Goal: Task Accomplishment & Management: Manage account settings

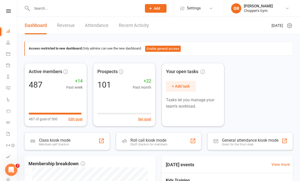
click at [9, 53] on icon at bounding box center [8, 54] width 4 height 4
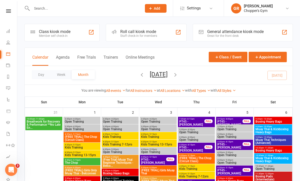
click at [40, 79] on button "Day" at bounding box center [41, 74] width 19 height 9
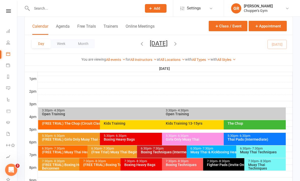
scroll to position [178, 0]
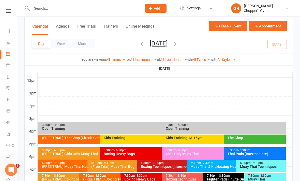
click at [176, 56] on div "You are viewing All events All events Empty events Full events Non-empty events…" at bounding box center [159, 60] width 268 height 12
click at [178, 60] on link "All Locations" at bounding box center [172, 60] width 25 height 4
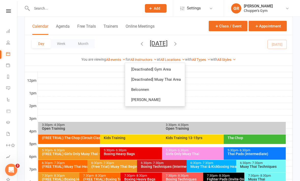
click at [170, 90] on link "Belconnen" at bounding box center [155, 90] width 60 height 10
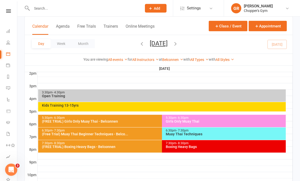
scroll to position [230, 0]
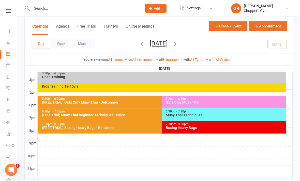
click at [142, 101] on div "(FREE TRIAL) Girls Only Muay Thai - Belconnen" at bounding box center [161, 103] width 238 height 4
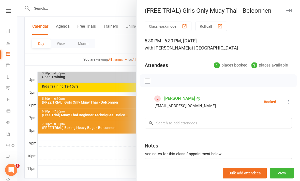
click at [125, 173] on div at bounding box center [158, 90] width 283 height 181
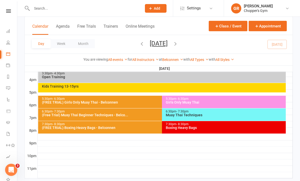
click at [139, 115] on div "(Free Trial) Muay Thai Beginner Techniques - Belco..." at bounding box center [161, 116] width 238 height 4
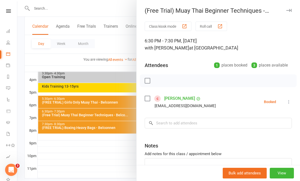
click at [121, 181] on div at bounding box center [158, 90] width 283 height 181
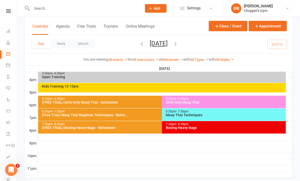
click at [144, 125] on div "7:30pm - 8:30pm" at bounding box center [161, 124] width 238 height 3
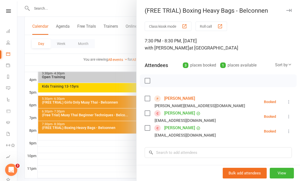
click at [128, 181] on div at bounding box center [158, 90] width 283 height 181
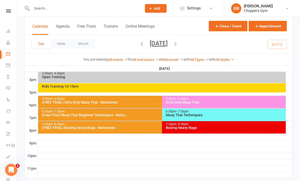
click at [205, 98] on div "5:30pm - 6:30pm" at bounding box center [225, 98] width 119 height 3
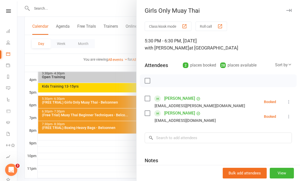
click at [286, 65] on div "Sort by" at bounding box center [283, 65] width 17 height 7
click at [265, 88] on link "First name" at bounding box center [267, 86] width 50 height 10
click at [121, 170] on div at bounding box center [158, 90] width 283 height 181
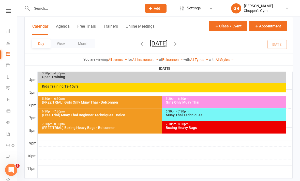
click at [228, 113] on div "6:30pm - 7:30pm" at bounding box center [225, 111] width 119 height 3
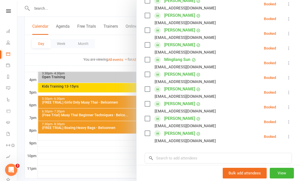
click at [130, 164] on div at bounding box center [158, 90] width 283 height 181
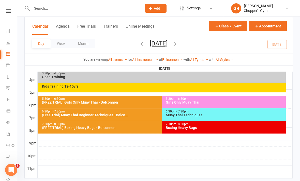
click at [217, 125] on div "7:30pm - 8:30pm" at bounding box center [225, 124] width 119 height 3
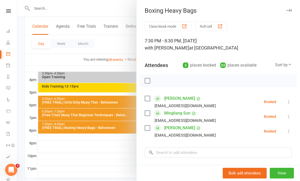
click at [130, 165] on div at bounding box center [158, 90] width 283 height 181
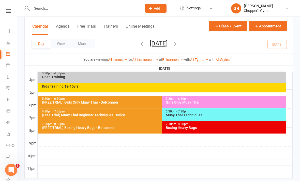
click at [173, 61] on link "Belconnen" at bounding box center [172, 60] width 21 height 4
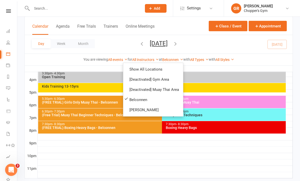
click at [158, 109] on link "[PERSON_NAME]" at bounding box center [153, 110] width 60 height 10
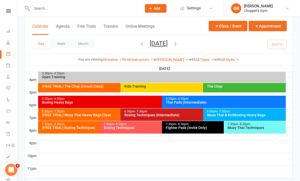
click at [230, 87] on div "The Chop" at bounding box center [246, 87] width 78 height 4
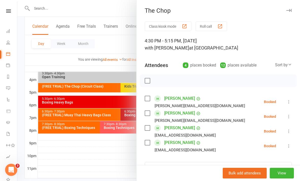
click at [150, 82] on label at bounding box center [147, 80] width 5 height 5
click at [158, 82] on icon "button" at bounding box center [159, 81] width 6 height 6
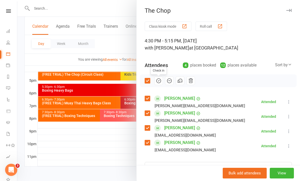
click at [131, 153] on div at bounding box center [158, 90] width 283 height 181
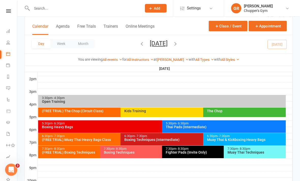
click at [174, 113] on div "Kids Training" at bounding box center [202, 112] width 156 height 4
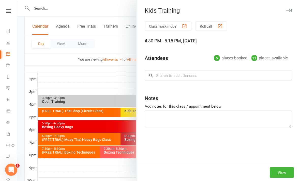
scroll to position [205, 0]
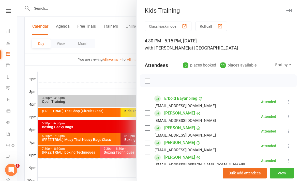
click at [124, 151] on div at bounding box center [158, 90] width 283 height 181
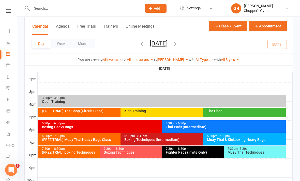
click at [176, 101] on div "Open Training" at bounding box center [163, 102] width 243 height 4
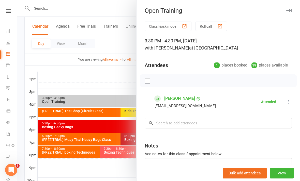
click at [129, 169] on div at bounding box center [158, 90] width 283 height 181
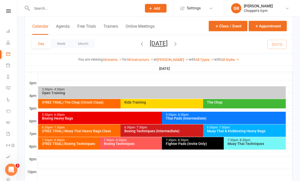
click at [114, 106] on div "(FREE TRIAL) The Chop (Circuit Class)" at bounding box center [118, 104] width 160 height 9
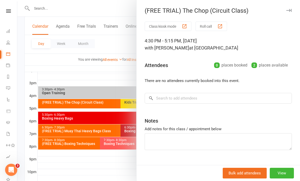
click at [128, 179] on div at bounding box center [158, 90] width 283 height 181
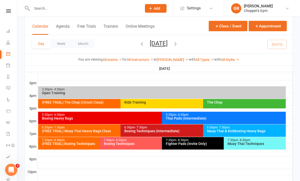
click at [151, 119] on div "Boxing Heavy Bags" at bounding box center [161, 119] width 238 height 4
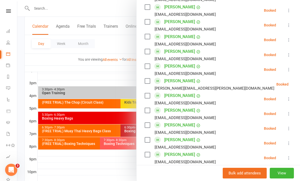
click at [120, 181] on div at bounding box center [158, 90] width 283 height 181
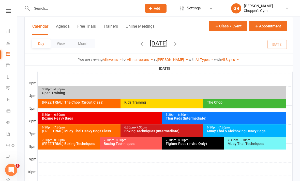
scroll to position [285, 0]
click at [207, 119] on div "Thai Pads (Intermediate)" at bounding box center [225, 119] width 119 height 4
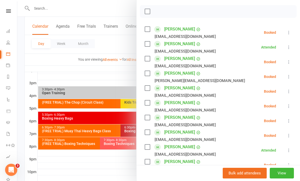
scroll to position [69, 0]
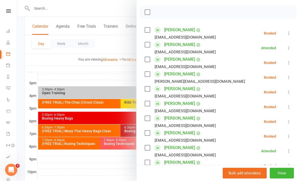
click at [120, 173] on div at bounding box center [158, 90] width 283 height 181
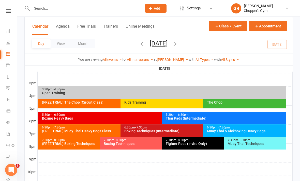
click at [231, 131] on div "Muay Thai & Kickboxing Heavy Bags" at bounding box center [246, 132] width 78 height 4
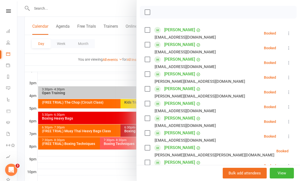
scroll to position [69, 0]
click at [116, 167] on div at bounding box center [158, 90] width 283 height 181
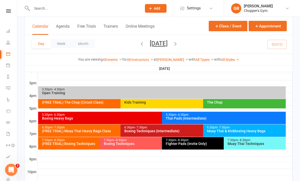
click at [239, 144] on div "Muay Thai Techniques" at bounding box center [257, 144] width 58 height 4
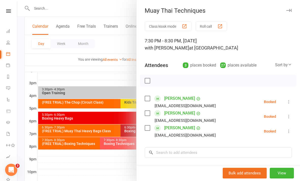
click at [124, 178] on div at bounding box center [158, 90] width 283 height 181
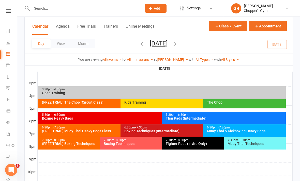
click at [188, 145] on div "Fighter Pads (Invite Only)" at bounding box center [223, 144] width 114 height 4
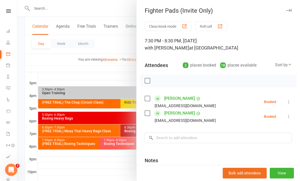
click at [126, 172] on div at bounding box center [158, 90] width 283 height 181
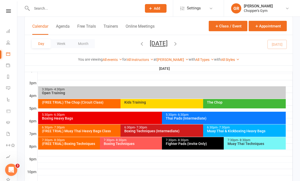
click at [145, 142] on div "Boxing Techniques" at bounding box center [161, 144] width 114 height 4
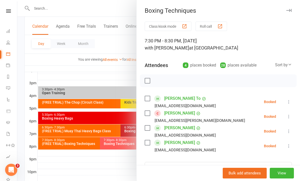
click at [133, 178] on div at bounding box center [158, 90] width 283 height 181
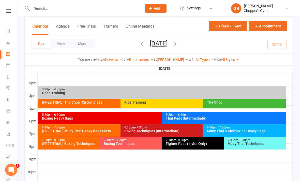
click at [165, 131] on div "Boxing Techniques (Intermediate)" at bounding box center [202, 132] width 156 height 4
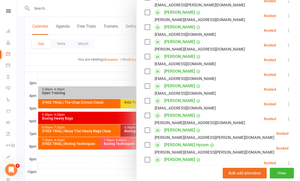
scroll to position [130, 0]
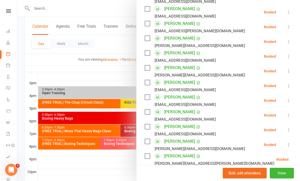
click at [109, 172] on div at bounding box center [158, 90] width 283 height 181
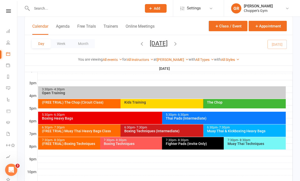
click at [227, 116] on div "5:30pm - 6:30pm" at bounding box center [225, 115] width 119 height 3
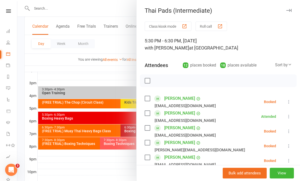
click at [291, 133] on icon at bounding box center [289, 131] width 5 height 5
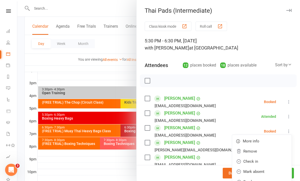
click at [269, 163] on link "Check in" at bounding box center [262, 162] width 60 height 10
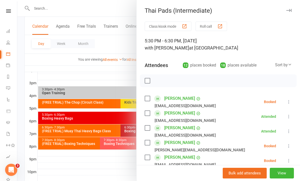
click at [114, 174] on div at bounding box center [158, 90] width 283 height 181
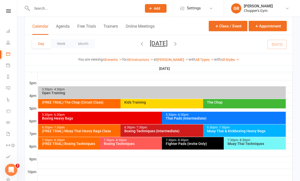
click at [106, 132] on div "(FREE TRIAL) Muay Thai Heavy Bags Class" at bounding box center [120, 132] width 156 height 4
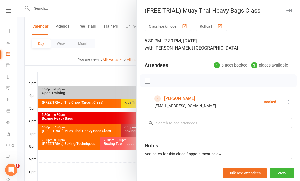
click at [116, 181] on div at bounding box center [158, 90] width 283 height 181
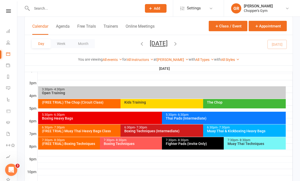
click at [82, 142] on div "(FREE TRIAL) Boxing Techniques" at bounding box center [99, 144] width 114 height 4
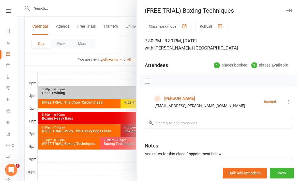
click at [181, 97] on link "[PERSON_NAME]" at bounding box center [179, 99] width 31 height 8
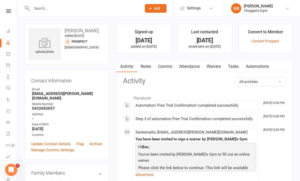
click at [217, 67] on link "Waivers" at bounding box center [213, 67] width 21 height 12
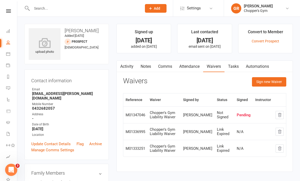
click at [280, 130] on icon "button" at bounding box center [280, 132] width 5 height 5
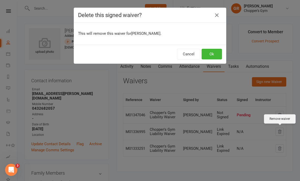
click at [220, 18] on icon "button" at bounding box center [217, 15] width 6 height 6
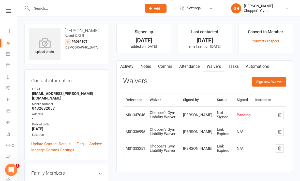
scroll to position [16, 0]
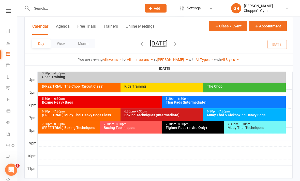
scroll to position [230, 0]
click at [62, 126] on div "(FREE TRIAL) Boxing Techniques" at bounding box center [99, 128] width 114 height 4
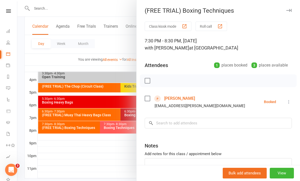
click at [66, 158] on div at bounding box center [158, 90] width 283 height 181
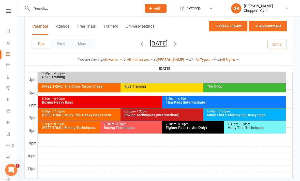
click at [63, 114] on div "(FREE TRIAL) Muay Thai Heavy Bags Class" at bounding box center [120, 116] width 156 height 4
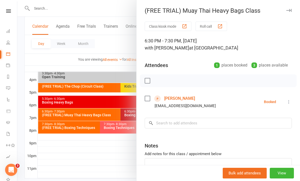
click at [182, 99] on link "[PERSON_NAME]" at bounding box center [179, 99] width 31 height 8
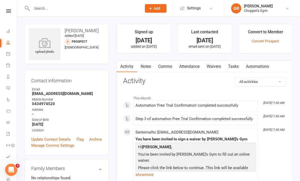
click at [215, 71] on link "Waivers" at bounding box center [213, 67] width 21 height 12
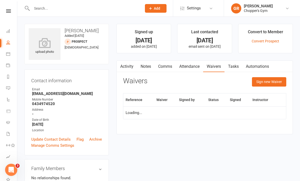
scroll to position [16, 0]
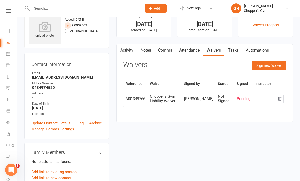
click at [11, 55] on link "Calendar" at bounding box center [11, 54] width 11 height 11
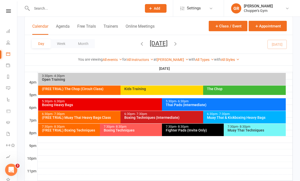
scroll to position [230, 0]
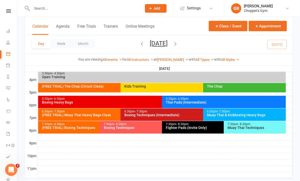
click at [231, 102] on div "Thai Pads (Intermediate)" at bounding box center [225, 103] width 119 height 4
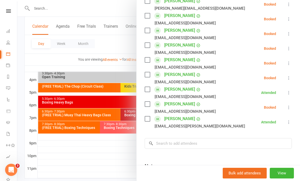
scroll to position [141, 0]
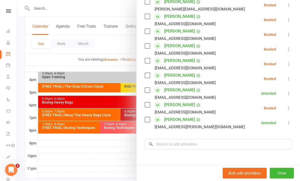
click at [289, 37] on button at bounding box center [289, 35] width 6 height 6
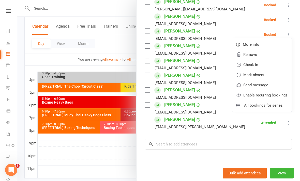
click at [261, 65] on link "Check in" at bounding box center [262, 65] width 60 height 10
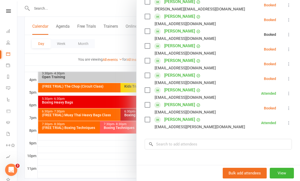
click at [66, 154] on div at bounding box center [158, 90] width 283 height 181
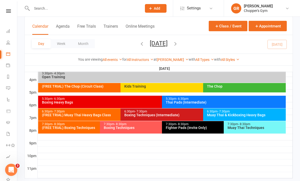
click at [63, 101] on div "Boxing Heavy Bags" at bounding box center [161, 103] width 238 height 4
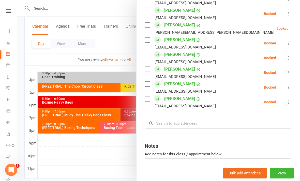
scroll to position [340, 0]
click at [288, 45] on icon at bounding box center [289, 43] width 5 height 5
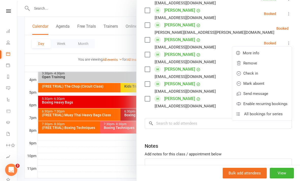
click at [264, 75] on link "Check in" at bounding box center [262, 73] width 60 height 10
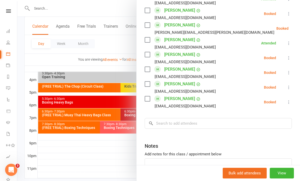
click at [287, 104] on button at bounding box center [289, 102] width 6 height 6
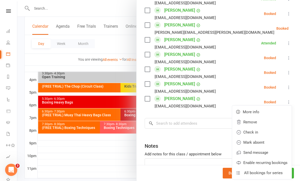
click at [265, 132] on link "Check in" at bounding box center [262, 133] width 60 height 10
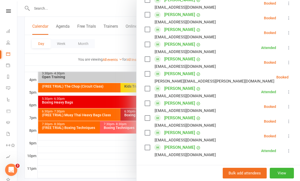
scroll to position [290, 0]
click at [76, 159] on div at bounding box center [158, 90] width 283 height 181
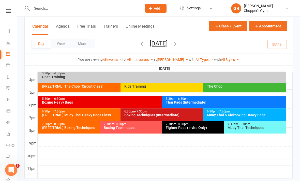
click at [249, 103] on div "Thai Pads (Intermediate)" at bounding box center [225, 103] width 119 height 4
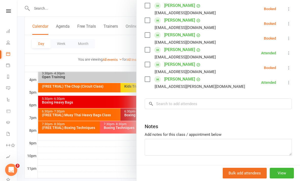
scroll to position [181, 0]
click at [215, 107] on input "search" at bounding box center [218, 104] width 147 height 11
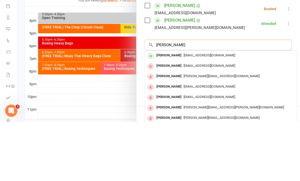
type input "[PERSON_NAME]"
click at [232, 113] on span "[EMAIL_ADDRESS][DOMAIN_NAME]" at bounding box center [210, 115] width 52 height 4
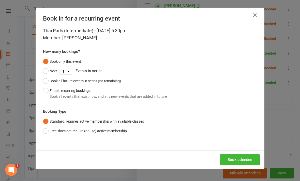
click at [234, 158] on button "Book attendee" at bounding box center [240, 160] width 40 height 11
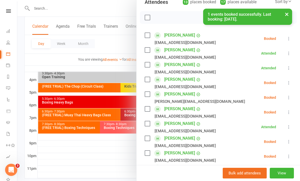
scroll to position [65, 0]
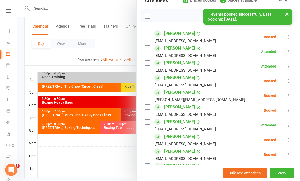
click at [288, 80] on icon at bounding box center [289, 81] width 5 height 5
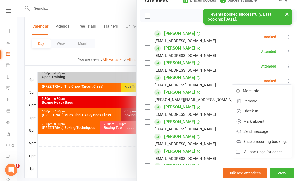
click at [258, 111] on link "Check in" at bounding box center [262, 111] width 60 height 10
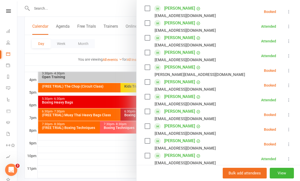
scroll to position [90, 0]
click at [109, 175] on div at bounding box center [158, 90] width 283 height 181
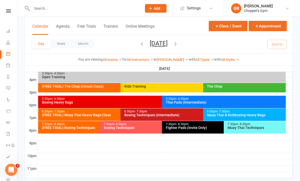
click at [178, 99] on span "- 6:30pm" at bounding box center [183, 99] width 12 height 4
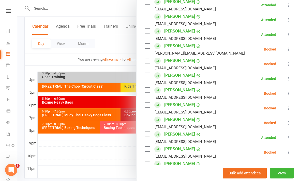
scroll to position [116, 0]
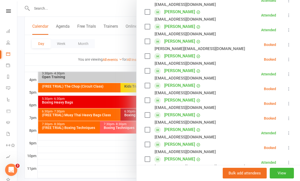
click at [292, 105] on icon at bounding box center [289, 103] width 5 height 5
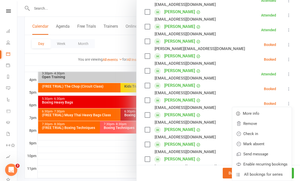
click at [257, 137] on link "Check in" at bounding box center [262, 134] width 60 height 10
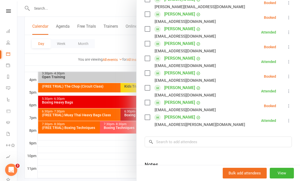
scroll to position [160, 0]
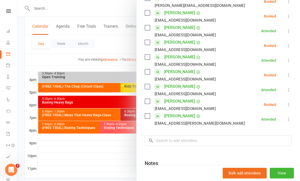
click at [290, 106] on icon at bounding box center [289, 104] width 5 height 5
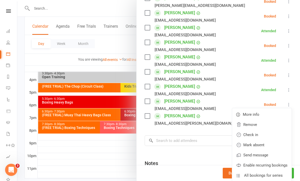
click at [256, 136] on link "Check in" at bounding box center [262, 135] width 60 height 10
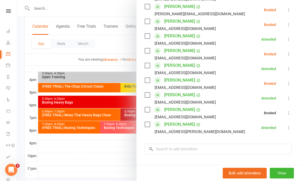
scroll to position [151, 0]
click at [290, 24] on icon at bounding box center [289, 24] width 5 height 5
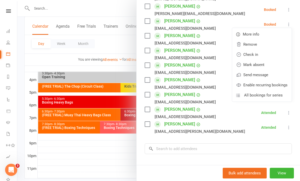
click at [266, 55] on link "Check in" at bounding box center [262, 55] width 60 height 10
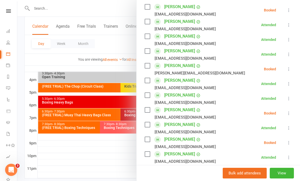
scroll to position [92, 0]
click at [109, 157] on div at bounding box center [158, 90] width 283 height 181
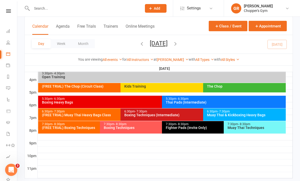
click at [243, 88] on div "The Chop" at bounding box center [246, 87] width 78 height 4
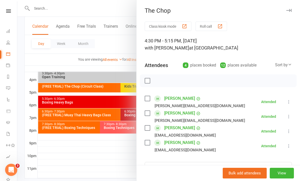
click at [124, 169] on div at bounding box center [158, 90] width 283 height 181
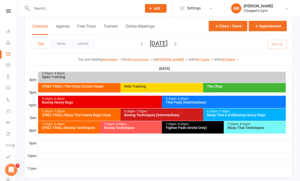
click at [150, 103] on div "Boxing Heavy Bags" at bounding box center [161, 103] width 238 height 4
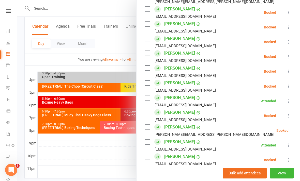
scroll to position [263, 0]
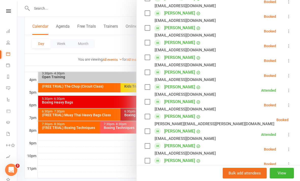
click at [289, 77] on icon at bounding box center [289, 75] width 5 height 5
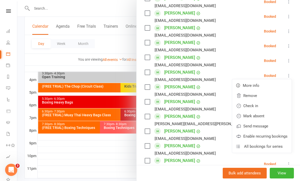
click at [262, 105] on link "Check in" at bounding box center [262, 106] width 60 height 10
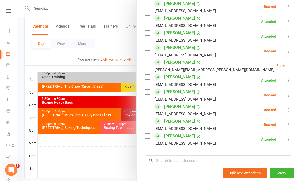
scroll to position [318, 0]
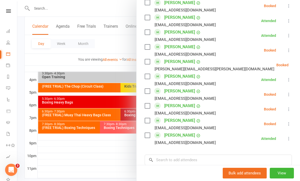
click at [124, 161] on div at bounding box center [158, 90] width 283 height 181
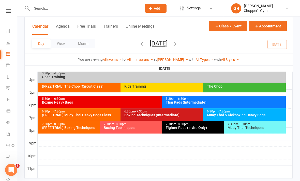
click at [153, 103] on div "Boxing Heavy Bags" at bounding box center [161, 103] width 238 height 4
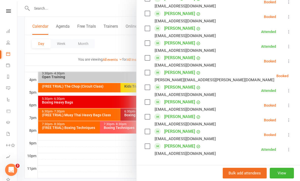
scroll to position [307, 0]
click at [289, 134] on icon at bounding box center [289, 134] width 5 height 5
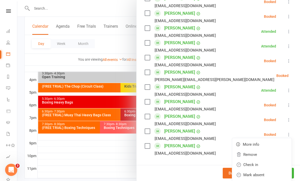
click at [260, 164] on link "Check in" at bounding box center [262, 165] width 60 height 10
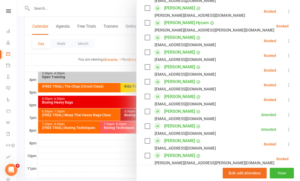
scroll to position [223, 0]
click at [291, 41] on icon at bounding box center [289, 41] width 5 height 5
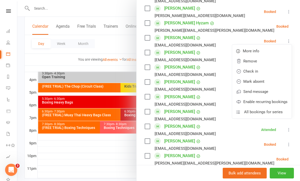
click at [267, 72] on link "Check in" at bounding box center [262, 71] width 60 height 10
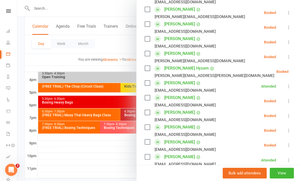
scroll to position [178, 0]
click at [291, 43] on icon at bounding box center [289, 41] width 5 height 5
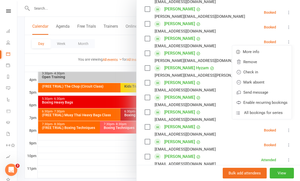
click at [267, 73] on link "Check in" at bounding box center [262, 72] width 60 height 10
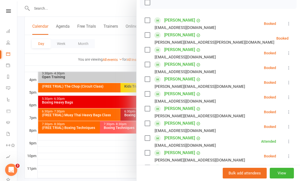
scroll to position [85, 0]
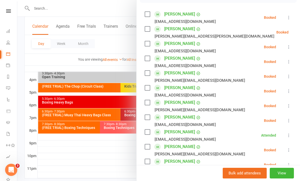
click at [123, 160] on div at bounding box center [158, 90] width 283 height 181
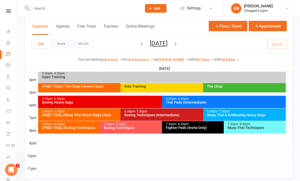
click at [200, 127] on div "Fighter Pads (Invite Only)" at bounding box center [223, 128] width 114 height 4
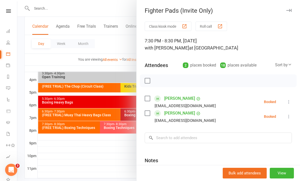
click at [289, 103] on icon at bounding box center [289, 102] width 5 height 5
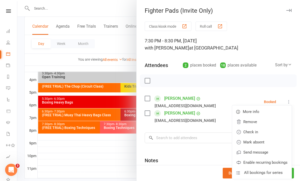
click at [259, 132] on link "Check in" at bounding box center [262, 132] width 60 height 10
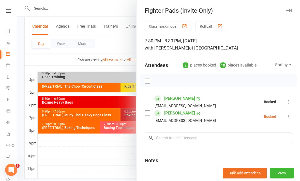
click at [85, 170] on div at bounding box center [158, 90] width 283 height 181
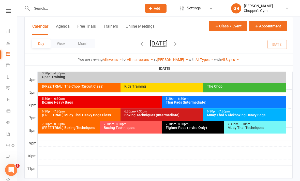
click at [264, 129] on div "Muay Thai Techniques" at bounding box center [257, 128] width 58 height 4
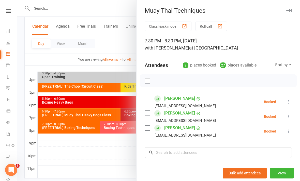
click at [291, 118] on icon at bounding box center [289, 116] width 5 height 5
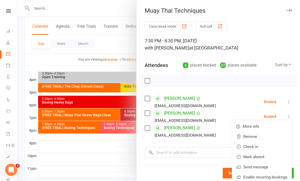
click at [264, 146] on link "Check in" at bounding box center [262, 147] width 60 height 10
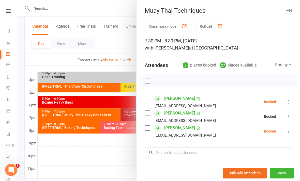
click at [104, 176] on div at bounding box center [158, 90] width 283 height 181
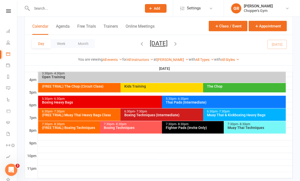
click at [263, 115] on div "Muay Thai & Kickboxing Heavy Bags" at bounding box center [246, 116] width 78 height 4
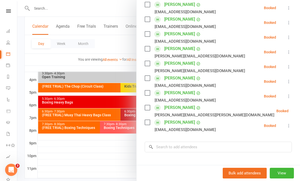
scroll to position [95, 0]
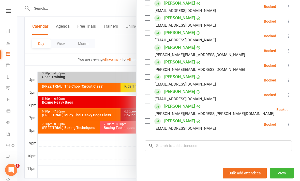
click at [121, 169] on div at bounding box center [158, 90] width 283 height 181
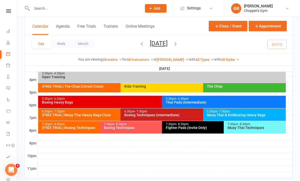
click at [183, 114] on div "Boxing Techniques (Intermediate)" at bounding box center [202, 116] width 156 height 4
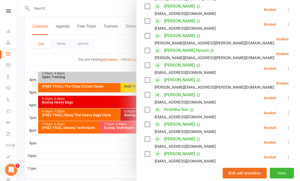
scroll to position [229, 0]
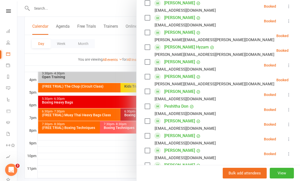
click at [130, 168] on div at bounding box center [158, 90] width 283 height 181
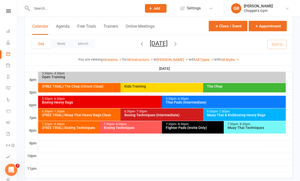
click at [135, 102] on div "Boxing Heavy Bags" at bounding box center [161, 103] width 238 height 4
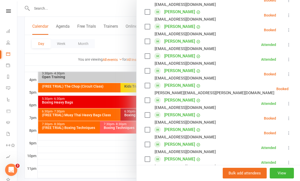
scroll to position [325, 0]
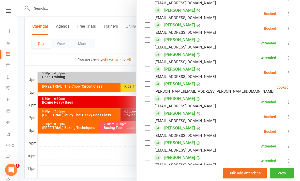
click at [289, 73] on icon at bounding box center [289, 72] width 5 height 5
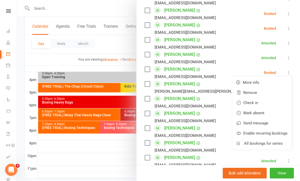
click at [259, 103] on link "Check in" at bounding box center [262, 103] width 60 height 10
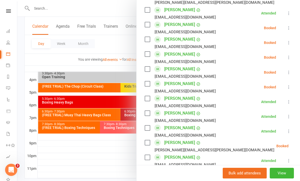
scroll to position [264, 0]
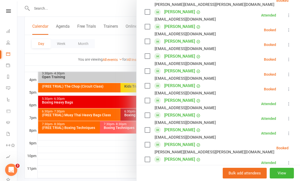
click at [289, 46] on icon at bounding box center [289, 44] width 5 height 5
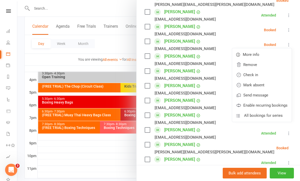
click at [262, 77] on link "Check in" at bounding box center [262, 75] width 60 height 10
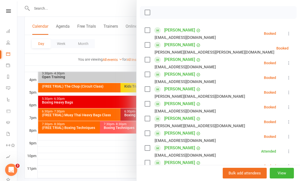
scroll to position [70, 0]
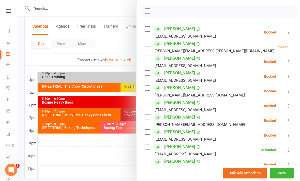
click at [299, 46] on icon at bounding box center [301, 47] width 5 height 5
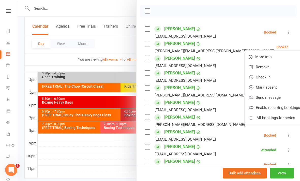
click at [265, 76] on link "Check in" at bounding box center [275, 77] width 60 height 10
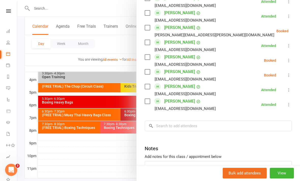
scroll to position [380, 0]
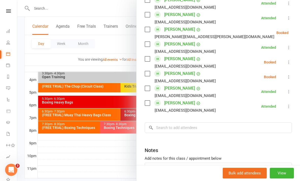
click at [299, 33] on icon at bounding box center [301, 32] width 5 height 5
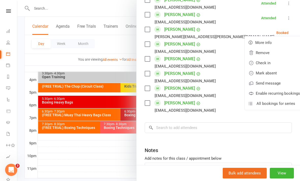
click at [269, 62] on link "Check in" at bounding box center [275, 63] width 60 height 10
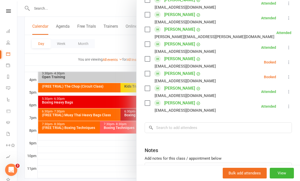
click at [110, 174] on div at bounding box center [158, 90] width 283 height 181
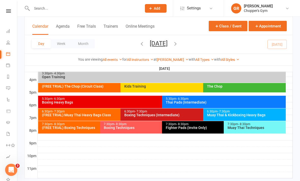
click at [234, 100] on div "5:30pm - 6:30pm" at bounding box center [225, 98] width 119 height 3
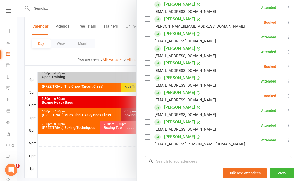
scroll to position [139, 0]
click at [110, 168] on div at bounding box center [158, 90] width 283 height 181
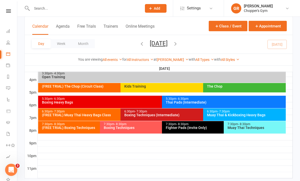
click at [142, 102] on div "Boxing Heavy Bags" at bounding box center [161, 103] width 238 height 4
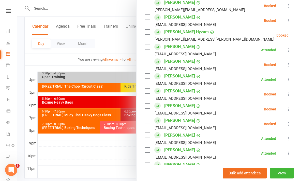
scroll to position [236, 0]
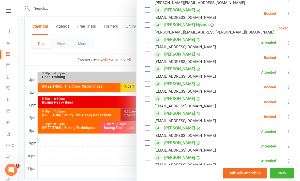
click at [123, 171] on div at bounding box center [158, 90] width 283 height 181
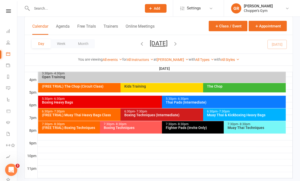
click at [236, 101] on div "Thai Pads (Intermediate)" at bounding box center [225, 103] width 119 height 4
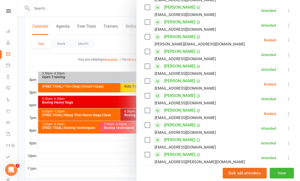
scroll to position [124, 0]
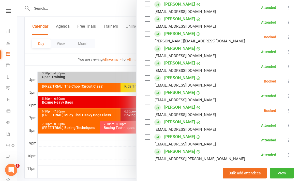
click at [113, 172] on div at bounding box center [158, 90] width 283 height 181
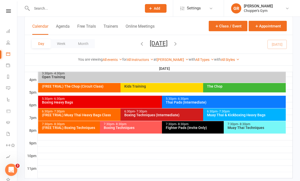
click at [146, 104] on div "Boxing Heavy Bags" at bounding box center [161, 103] width 238 height 4
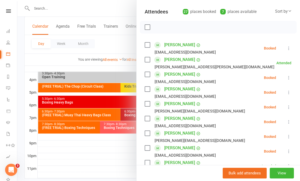
scroll to position [54, 0]
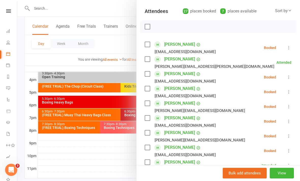
click at [288, 92] on icon at bounding box center [289, 92] width 5 height 5
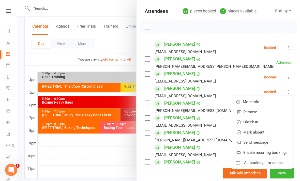
click at [258, 123] on link "Check in" at bounding box center [262, 122] width 60 height 10
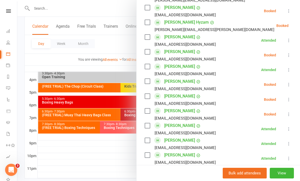
scroll to position [242, 0]
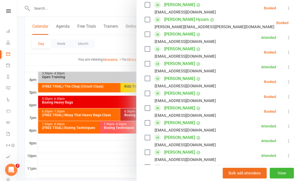
click at [291, 81] on icon at bounding box center [289, 81] width 5 height 5
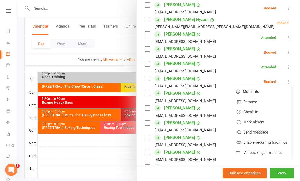
click at [262, 113] on link "Check in" at bounding box center [262, 112] width 60 height 10
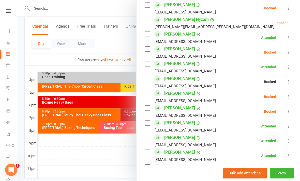
click at [118, 171] on div at bounding box center [158, 90] width 283 height 181
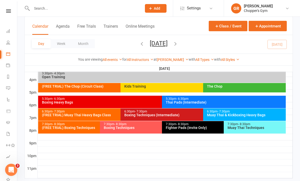
click at [243, 103] on div "Thai Pads (Intermediate)" at bounding box center [225, 103] width 119 height 4
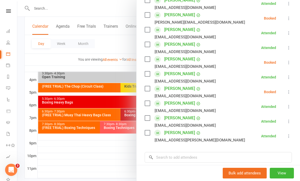
scroll to position [149, 0]
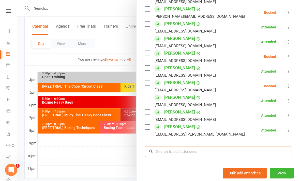
click at [223, 150] on input "search" at bounding box center [218, 152] width 147 height 11
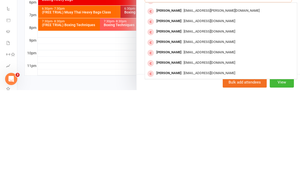
scroll to position [28, 0]
type input "Lachlan"
click at [117, 79] on div at bounding box center [158, 90] width 283 height 181
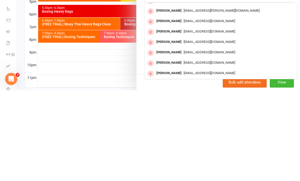
scroll to position [196, 0]
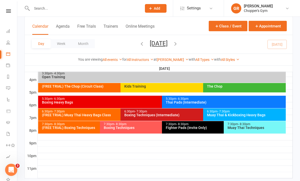
click at [183, 116] on div "Boxing Techniques (Intermediate)" at bounding box center [202, 116] width 156 height 4
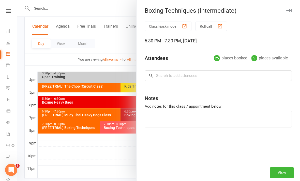
click at [115, 156] on div at bounding box center [158, 90] width 283 height 181
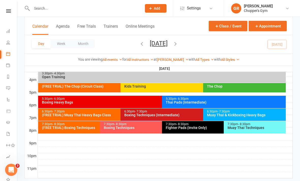
click at [233, 103] on div "Thai Pads (Intermediate)" at bounding box center [225, 103] width 119 height 4
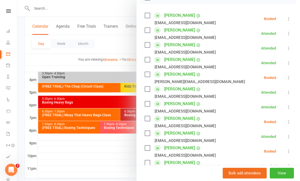
scroll to position [83, 0]
click at [98, 181] on div at bounding box center [158, 90] width 283 height 181
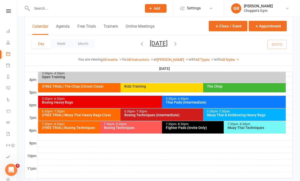
click at [151, 103] on div "Boxing Heavy Bags" at bounding box center [161, 103] width 238 height 4
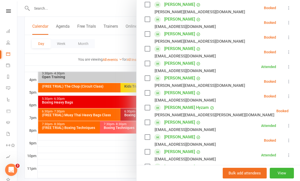
scroll to position [154, 0]
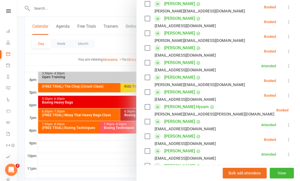
click at [289, 94] on icon at bounding box center [289, 95] width 5 height 5
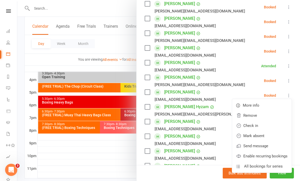
click at [255, 126] on link "Check in" at bounding box center [262, 126] width 60 height 10
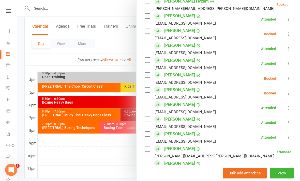
scroll to position [260, 0]
click at [289, 95] on icon at bounding box center [289, 93] width 5 height 5
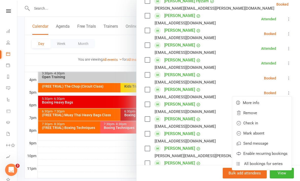
click at [254, 125] on link "Check in" at bounding box center [262, 123] width 60 height 10
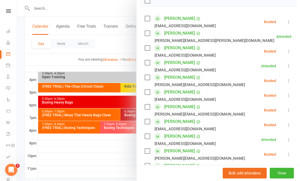
scroll to position [79, 0]
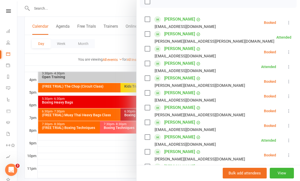
click at [105, 174] on div at bounding box center [158, 90] width 283 height 181
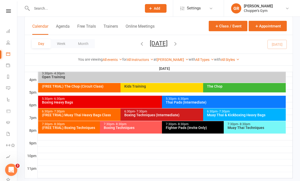
click at [255, 100] on div "5:30pm - 6:30pm" at bounding box center [225, 98] width 119 height 3
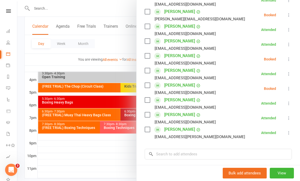
scroll to position [147, 0]
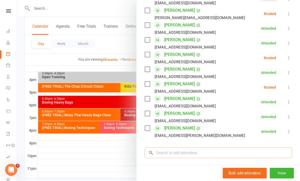
click at [218, 155] on input "search" at bounding box center [218, 153] width 147 height 11
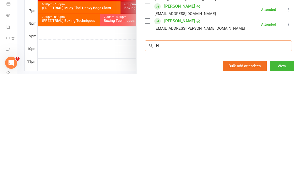
scroll to position [246, 0]
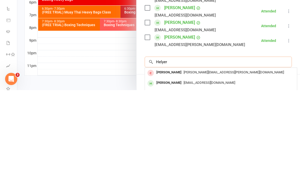
type input "Helyer"
click at [223, 171] on div "[EMAIL_ADDRESS][DOMAIN_NAME]" at bounding box center [221, 174] width 148 height 7
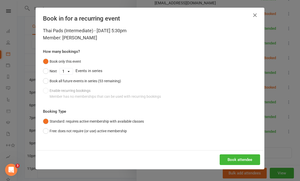
click at [231, 160] on button "Book attendee" at bounding box center [240, 160] width 40 height 11
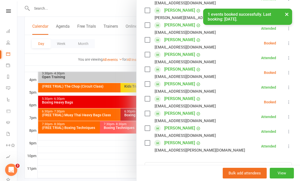
click at [288, 42] on icon at bounding box center [289, 43] width 5 height 5
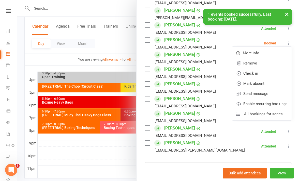
click at [264, 74] on link "Check in" at bounding box center [262, 73] width 60 height 10
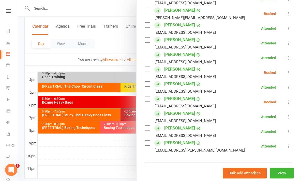
click at [288, 75] on icon at bounding box center [289, 72] width 5 height 5
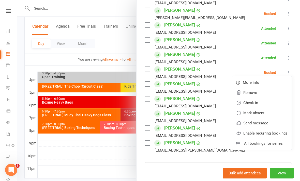
click at [254, 104] on link "Check in" at bounding box center [262, 103] width 60 height 10
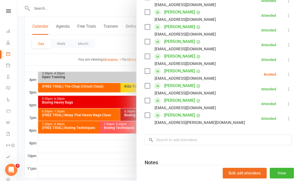
scroll to position [175, 0]
click at [109, 170] on div at bounding box center [158, 90] width 283 height 181
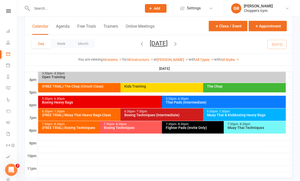
click at [243, 114] on div "Muay Thai & Kickboxing Heavy Bags" at bounding box center [246, 116] width 78 height 4
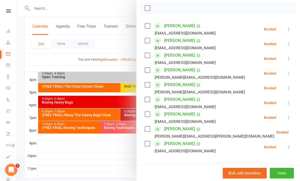
scroll to position [78, 0]
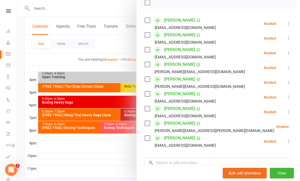
click at [288, 113] on icon at bounding box center [289, 112] width 5 height 5
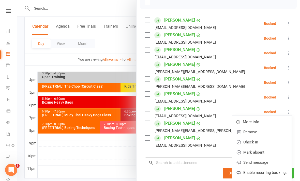
click at [257, 142] on link "Check in" at bounding box center [262, 142] width 60 height 10
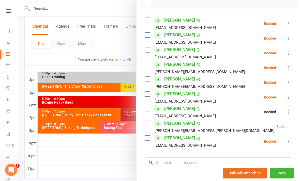
click at [97, 179] on div at bounding box center [158, 90] width 283 height 181
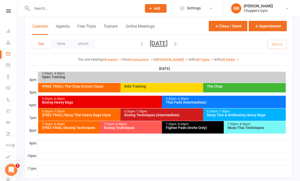
click at [133, 104] on div "Boxing Heavy Bags" at bounding box center [161, 103] width 238 height 4
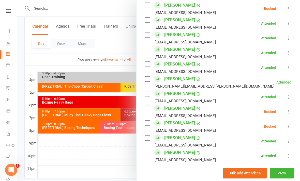
scroll to position [330, 0]
click at [116, 164] on div at bounding box center [158, 90] width 283 height 181
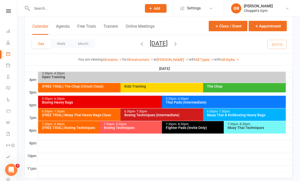
click at [193, 103] on div "Thai Pads (Intermediate)" at bounding box center [225, 103] width 119 height 4
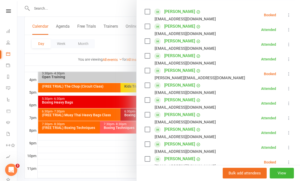
scroll to position [88, 0]
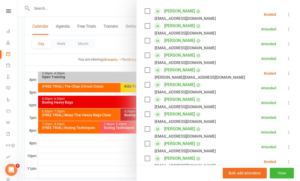
click at [113, 172] on div at bounding box center [158, 90] width 283 height 181
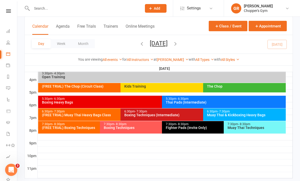
click at [147, 105] on div "5:30pm - 6:30pm Boxing Heavy Bags" at bounding box center [159, 102] width 243 height 12
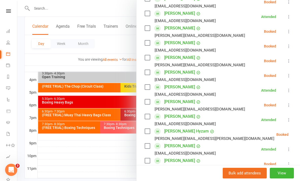
scroll to position [129, 0]
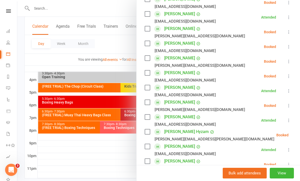
click at [290, 49] on icon at bounding box center [289, 46] width 5 height 5
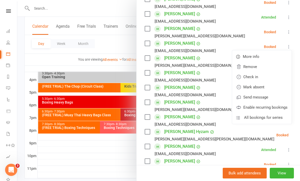
click at [260, 77] on link "Check in" at bounding box center [262, 77] width 60 height 10
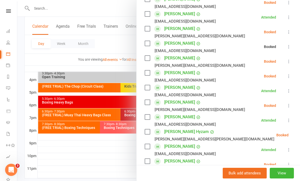
click at [102, 169] on div at bounding box center [158, 90] width 283 height 181
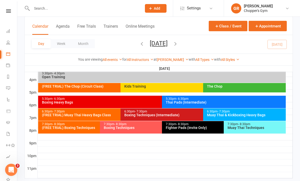
click at [225, 103] on div "Thai Pads (Intermediate)" at bounding box center [225, 103] width 119 height 4
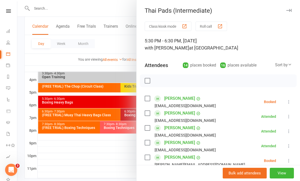
click at [289, 105] on button at bounding box center [289, 102] width 6 height 6
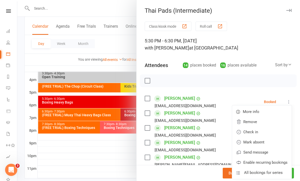
click at [257, 132] on link "Check in" at bounding box center [262, 132] width 60 height 10
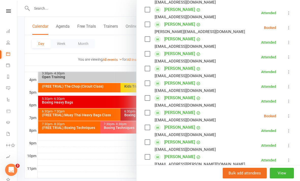
scroll to position [134, 0]
click at [111, 175] on div at bounding box center [158, 90] width 283 height 181
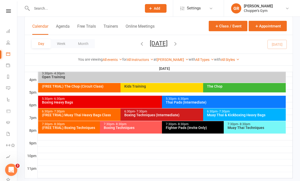
click at [151, 102] on div "Boxing Heavy Bags" at bounding box center [161, 103] width 238 height 4
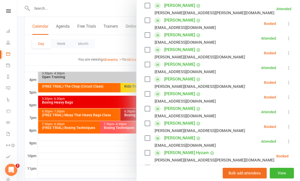
scroll to position [109, 0]
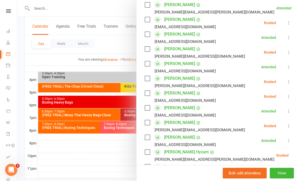
click at [292, 50] on icon at bounding box center [289, 52] width 5 height 5
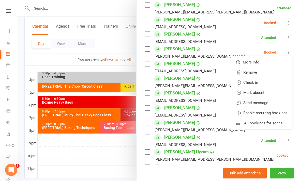
click at [264, 85] on link "Check in" at bounding box center [262, 83] width 60 height 10
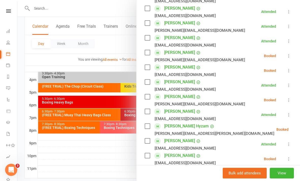
scroll to position [136, 0]
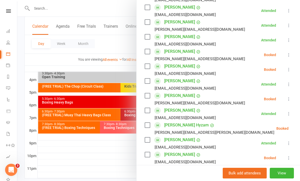
click at [290, 68] on icon at bounding box center [289, 69] width 5 height 5
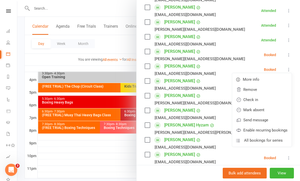
click at [263, 100] on link "Check in" at bounding box center [262, 100] width 60 height 10
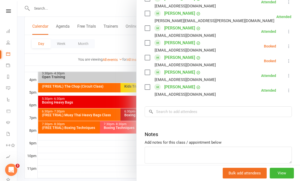
scroll to position [398, 0]
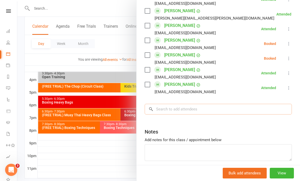
click at [215, 108] on input "search" at bounding box center [218, 109] width 147 height 11
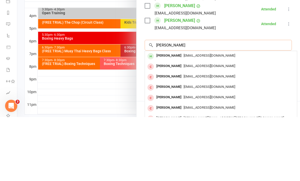
type input "[PERSON_NAME]"
click at [210, 118] on span "[EMAIL_ADDRESS][DOMAIN_NAME]" at bounding box center [210, 120] width 52 height 4
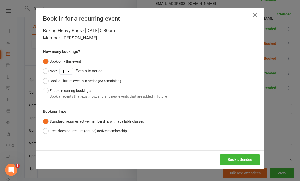
click at [243, 160] on button "Book attendee" at bounding box center [240, 160] width 40 height 11
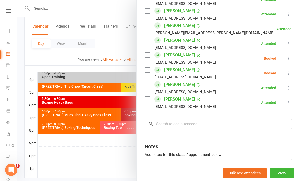
click at [94, 170] on div at bounding box center [158, 90] width 283 height 181
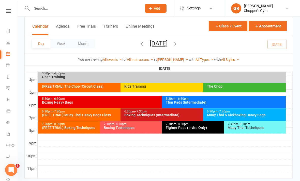
click at [246, 106] on div "5:30pm - 6:30pm Thai Pads (Intermediate)" at bounding box center [224, 102] width 124 height 12
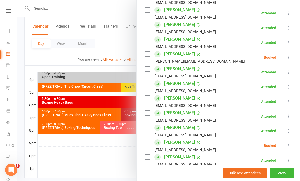
scroll to position [104, 0]
click at [96, 173] on div at bounding box center [158, 90] width 283 height 181
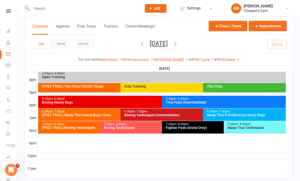
click at [63, 101] on div "Boxing Heavy Bags" at bounding box center [161, 103] width 238 height 4
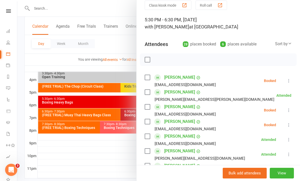
scroll to position [30, 0]
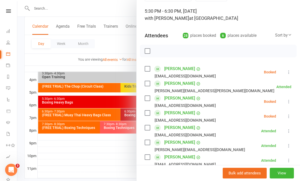
click at [289, 103] on icon at bounding box center [289, 101] width 5 height 5
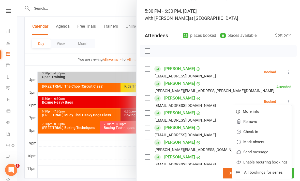
click at [263, 132] on link "Check in" at bounding box center [262, 132] width 60 height 10
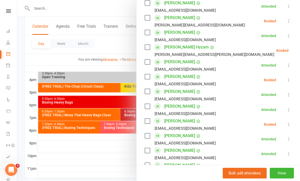
scroll to position [230, 0]
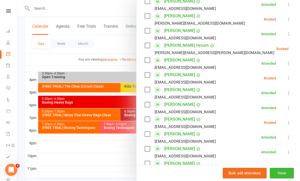
click at [293, 77] on div "Class kiosk mode Roll call 5:30 PM - 6:30 PM, [DATE] with [PERSON_NAME] at [PER…" at bounding box center [219, 80] width 164 height 578
click at [288, 81] on icon at bounding box center [289, 78] width 5 height 5
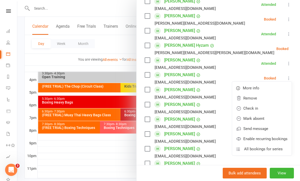
click at [262, 109] on link "Check in" at bounding box center [262, 109] width 60 height 10
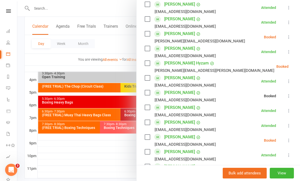
scroll to position [208, 0]
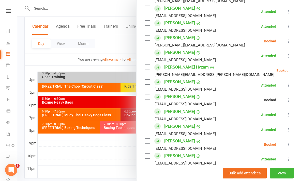
click at [288, 41] on icon at bounding box center [289, 41] width 5 height 5
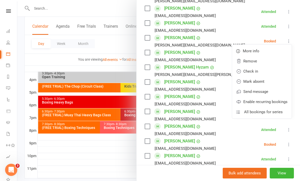
click at [265, 72] on link "Check in" at bounding box center [262, 71] width 60 height 10
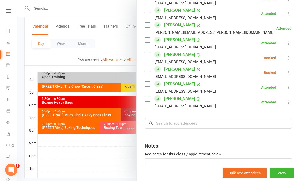
scroll to position [405, 0]
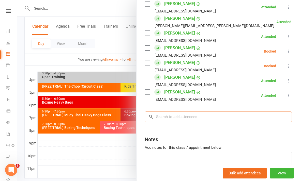
click at [240, 117] on input "search" at bounding box center [218, 117] width 147 height 11
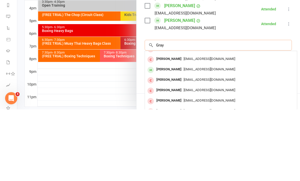
scroll to position [28, 0]
type input "Gray"
click at [225, 138] on div "[EMAIL_ADDRESS][DOMAIN_NAME]" at bounding box center [221, 141] width 148 height 7
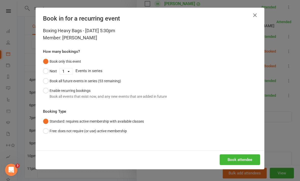
click at [239, 162] on button "Book attendee" at bounding box center [240, 160] width 40 height 11
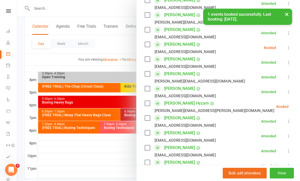
scroll to position [187, 0]
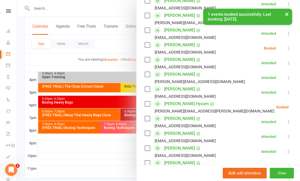
click at [289, 49] on icon at bounding box center [289, 48] width 5 height 5
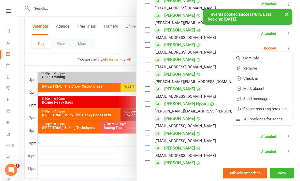
click at [263, 80] on link "Check in" at bounding box center [262, 79] width 60 height 10
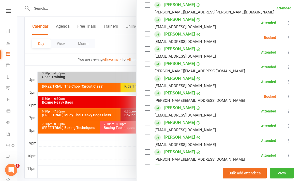
scroll to position [109, 0]
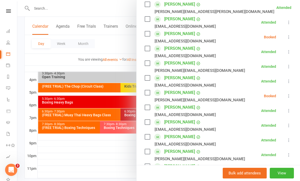
click at [288, 39] on icon at bounding box center [289, 37] width 5 height 5
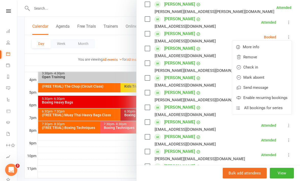
click at [262, 68] on link "Check in" at bounding box center [262, 67] width 60 height 10
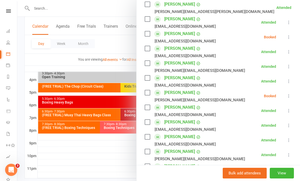
click at [290, 37] on icon at bounding box center [289, 37] width 5 height 5
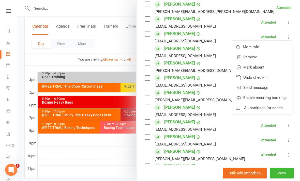
click at [290, 40] on button at bounding box center [289, 37] width 6 height 6
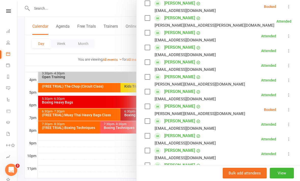
scroll to position [96, 0]
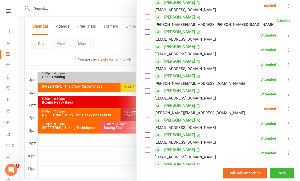
click at [118, 158] on div at bounding box center [158, 90] width 283 height 181
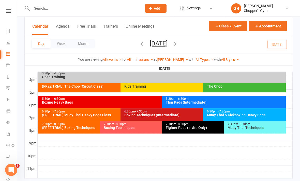
click at [250, 101] on div "Thai Pads (Intermediate)" at bounding box center [225, 103] width 119 height 4
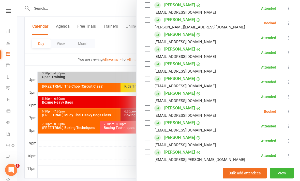
scroll to position [139, 0]
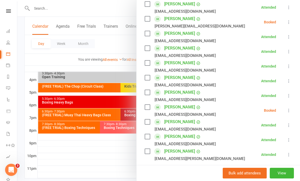
click at [291, 23] on icon at bounding box center [289, 22] width 5 height 5
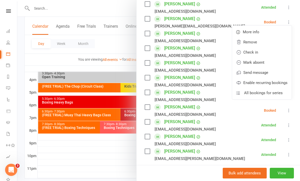
click at [269, 54] on link "Check in" at bounding box center [262, 52] width 60 height 10
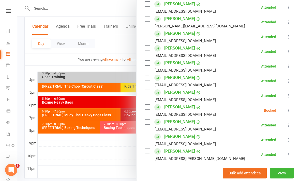
click at [118, 165] on div at bounding box center [158, 90] width 283 height 181
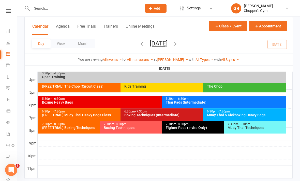
click at [153, 100] on div "5:30pm - 6:30pm" at bounding box center [161, 98] width 238 height 3
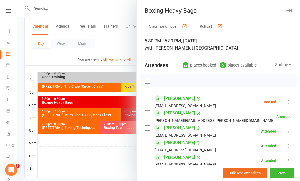
click at [290, 99] on button at bounding box center [289, 102] width 6 height 6
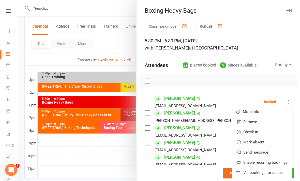
click at [266, 133] on link "Check in" at bounding box center [262, 132] width 60 height 10
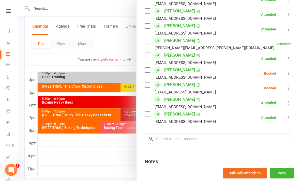
scroll to position [398, 0]
click at [197, 142] on input "search" at bounding box center [218, 139] width 147 height 11
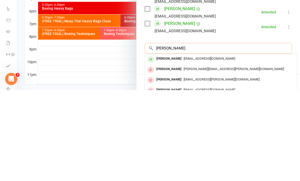
type input "[PERSON_NAME]"
click at [229, 146] on div "[EMAIL_ADDRESS][DOMAIN_NAME]" at bounding box center [221, 149] width 148 height 7
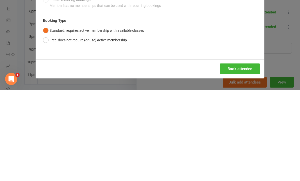
scroll to position [230, 0]
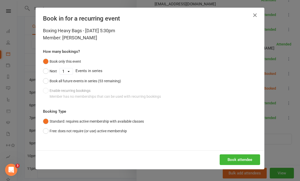
click at [234, 161] on button "Book attendee" at bounding box center [240, 160] width 40 height 11
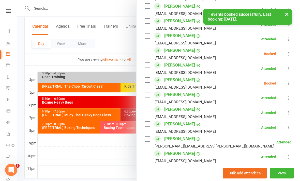
scroll to position [314, 0]
click at [288, 56] on icon at bounding box center [289, 54] width 5 height 5
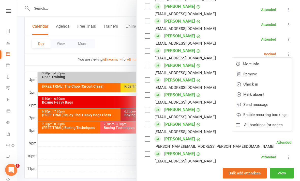
click at [267, 85] on link "Check in" at bounding box center [262, 84] width 60 height 10
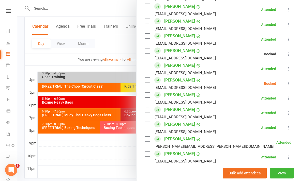
click at [287, 83] on icon at bounding box center [289, 83] width 5 height 5
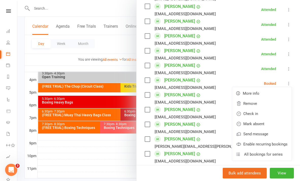
click at [263, 115] on link "Check in" at bounding box center [262, 114] width 60 height 10
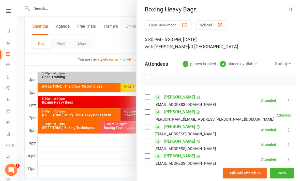
scroll to position [2, 0]
click at [84, 140] on div at bounding box center [158, 90] width 283 height 181
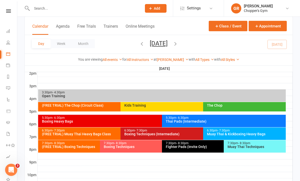
scroll to position [200, 0]
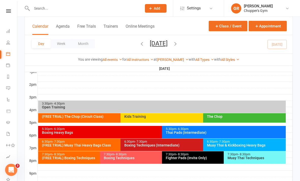
click at [122, 8] on input "text" at bounding box center [84, 8] width 108 height 7
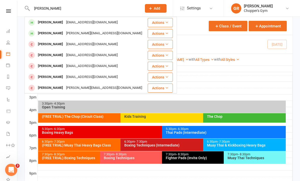
type input "[PERSON_NAME]"
click at [42, 21] on div "[PERSON_NAME]" at bounding box center [50, 22] width 28 height 7
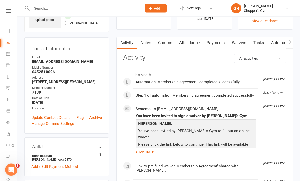
scroll to position [30, 0]
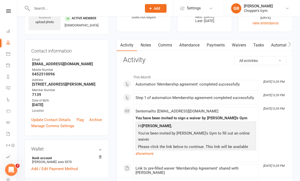
click at [12, 55] on link "Calendar" at bounding box center [11, 54] width 11 height 11
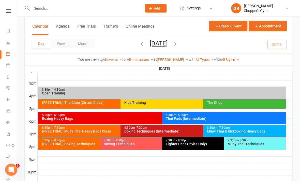
scroll to position [214, 0]
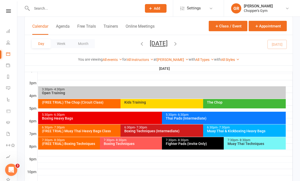
click at [149, 116] on div "5:30pm - 6:30pm" at bounding box center [161, 115] width 238 height 3
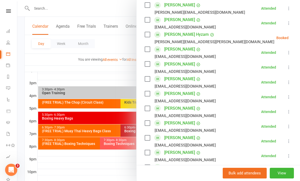
scroll to position [257, 0]
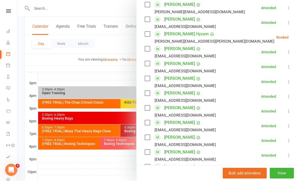
click at [299, 37] on icon at bounding box center [301, 37] width 5 height 5
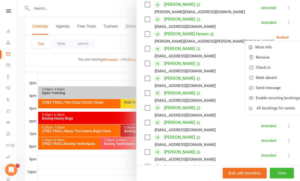
click at [262, 69] on link "Check in" at bounding box center [275, 68] width 60 height 10
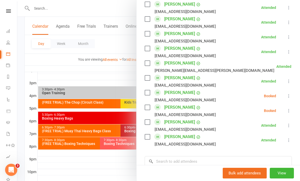
scroll to position [395, 0]
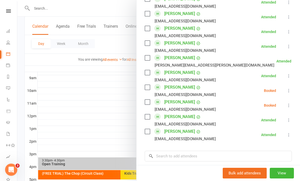
click at [106, 5] on div at bounding box center [158, 90] width 283 height 181
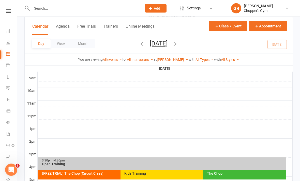
scroll to position [143, 0]
click at [52, 4] on div at bounding box center [81, 8] width 114 height 17
click at [49, 11] on input "text" at bounding box center [84, 8] width 108 height 7
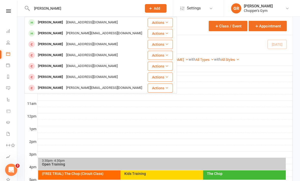
type input "[PERSON_NAME]"
click at [44, 21] on div "[PERSON_NAME]" at bounding box center [50, 22] width 28 height 7
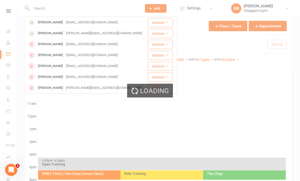
scroll to position [143, 0]
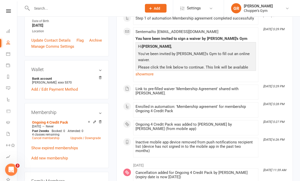
scroll to position [111, 0]
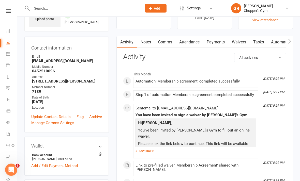
click at [146, 43] on link "Notes" at bounding box center [146, 43] width 18 height 12
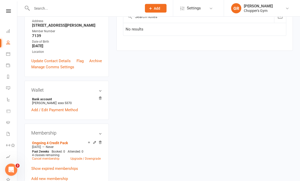
scroll to position [89, 0]
click at [95, 144] on icon at bounding box center [95, 143] width 4 height 4
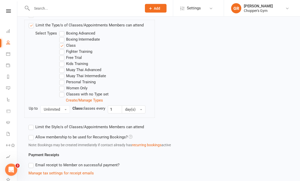
scroll to position [192, 0]
click at [94, 40] on label "Boxing Intermediate" at bounding box center [79, 39] width 41 height 6
click at [63, 36] on input "Boxing Intermediate" at bounding box center [60, 36] width 3 height 0
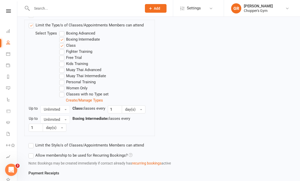
click at [95, 71] on label "Muay Thai Advanced" at bounding box center [80, 70] width 42 height 6
click at [63, 67] on input "Muay Thai Advanced" at bounding box center [60, 67] width 3 height 0
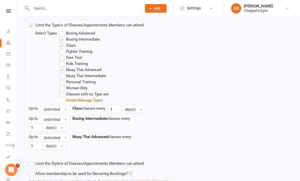
click at [92, 79] on label "Personal Training" at bounding box center [77, 82] width 36 height 6
click at [63, 79] on input "Personal Training" at bounding box center [60, 79] width 3 height 0
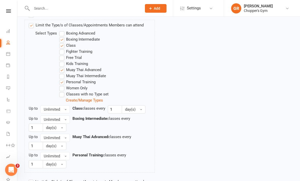
click at [85, 83] on label "Personal Training" at bounding box center [77, 82] width 36 height 6
click at [63, 79] on input "Personal Training" at bounding box center [60, 79] width 3 height 0
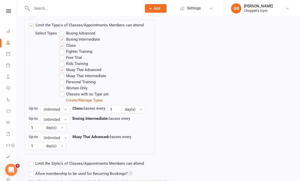
click at [93, 75] on label "Muay Thai Intermediate" at bounding box center [82, 76] width 47 height 6
click at [63, 73] on input "Muay Thai Intermediate" at bounding box center [60, 73] width 3 height 0
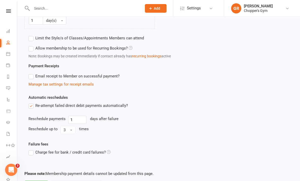
scroll to position [348, 0]
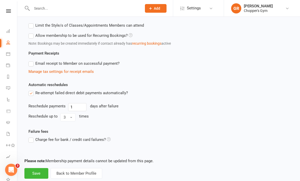
click at [37, 174] on button "Save" at bounding box center [36, 174] width 24 height 11
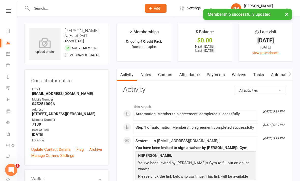
click at [194, 77] on link "Attendance" at bounding box center [189, 75] width 27 height 12
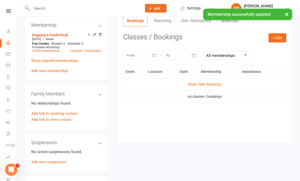
click at [214, 85] on link "Show Older Bookings" at bounding box center [205, 85] width 34 height 4
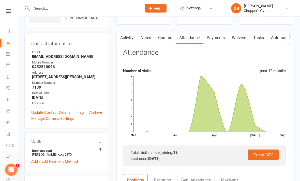
scroll to position [35, 0]
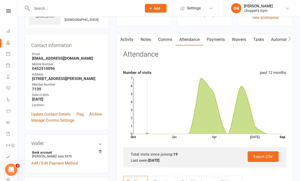
click at [9, 57] on link "Calendar" at bounding box center [11, 54] width 11 height 11
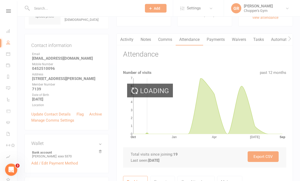
scroll to position [35, 0]
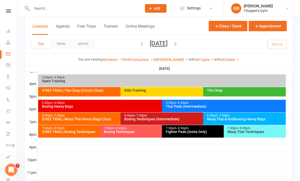
scroll to position [226, 0]
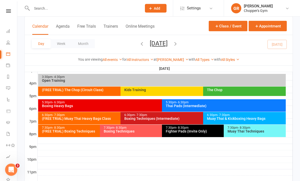
click at [250, 105] on div "Thai Pads (Intermediate)" at bounding box center [225, 107] width 119 height 4
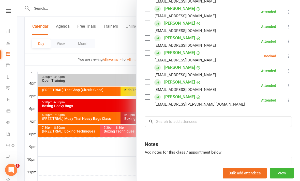
scroll to position [194, 0]
click at [244, 120] on input "search" at bounding box center [218, 121] width 147 height 11
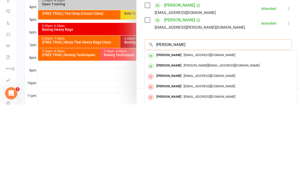
type input "[PERSON_NAME]"
click at [255, 129] on div "[EMAIL_ADDRESS][DOMAIN_NAME]" at bounding box center [221, 132] width 148 height 7
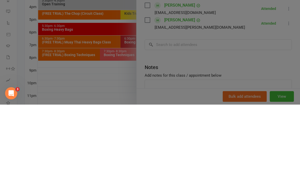
scroll to position [230, 0]
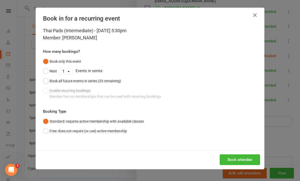
click at [244, 159] on button "Book attendee" at bounding box center [240, 160] width 40 height 11
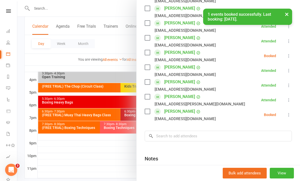
click at [287, 117] on icon at bounding box center [289, 115] width 5 height 5
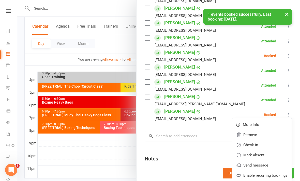
click at [261, 143] on link "Check in" at bounding box center [262, 145] width 60 height 10
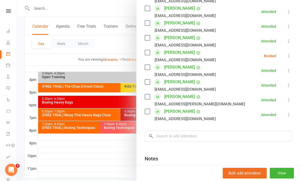
click at [105, 155] on div at bounding box center [158, 90] width 283 height 181
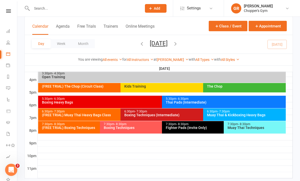
click at [152, 101] on div "Boxing Heavy Bags" at bounding box center [161, 103] width 238 height 4
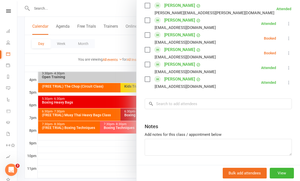
scroll to position [447, 0]
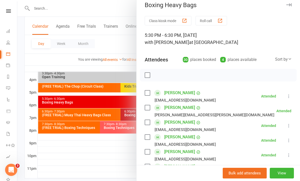
click at [109, 166] on div at bounding box center [158, 90] width 283 height 181
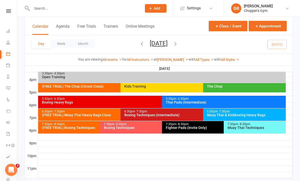
click at [225, 102] on div "Thai Pads (Intermediate)" at bounding box center [225, 103] width 119 height 4
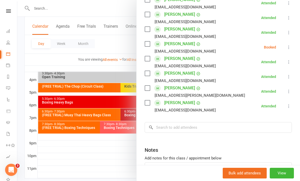
scroll to position [200, 0]
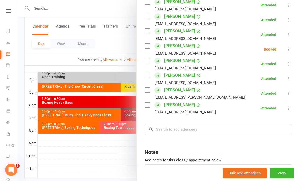
click at [107, 172] on div at bounding box center [158, 90] width 283 height 181
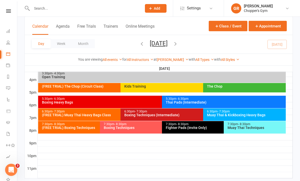
click at [143, 103] on div "Boxing Heavy Bags" at bounding box center [161, 103] width 238 height 4
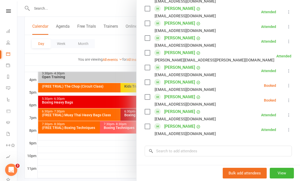
scroll to position [400, 0]
click at [284, 87] on li "[PERSON_NAME] [EMAIL_ADDRESS][DOMAIN_NAME] Booked More info Remove Check in Mar…" at bounding box center [218, 86] width 147 height 15
click at [286, 90] on li "[PERSON_NAME] [EMAIL_ADDRESS][DOMAIN_NAME] Booked More info Remove Check in Mar…" at bounding box center [218, 86] width 147 height 15
click at [290, 88] on icon at bounding box center [289, 85] width 5 height 5
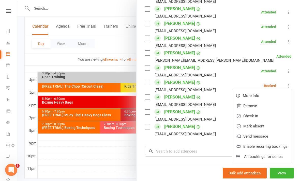
click at [267, 126] on link "Mark absent" at bounding box center [262, 126] width 60 height 10
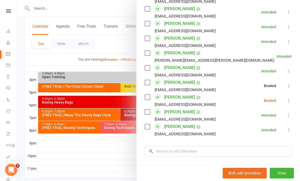
click at [290, 101] on icon at bounding box center [289, 100] width 5 height 5
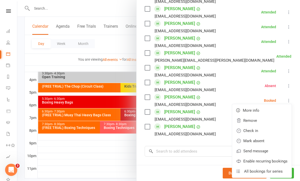
click at [264, 143] on link "Mark absent" at bounding box center [262, 141] width 60 height 10
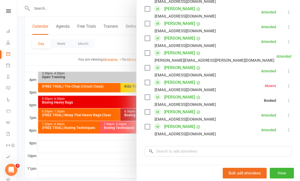
click at [110, 169] on div at bounding box center [158, 90] width 283 height 181
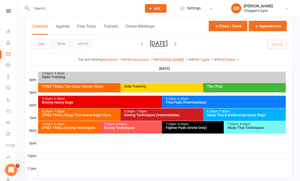
click at [239, 118] on div "6:30pm - 7:30pm Muay Thai & Kickboxing Heavy Bags" at bounding box center [244, 115] width 83 height 12
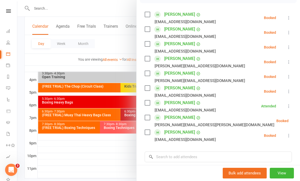
scroll to position [85, 0]
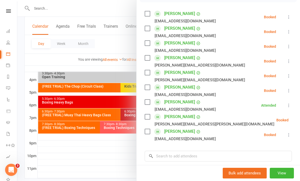
click at [288, 77] on icon at bounding box center [289, 76] width 5 height 5
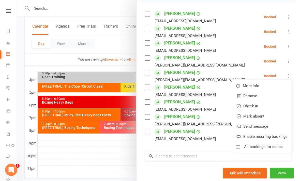
click at [258, 109] on link "Check in" at bounding box center [262, 106] width 60 height 10
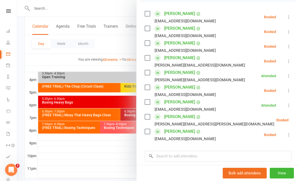
click at [116, 175] on div at bounding box center [158, 90] width 283 height 181
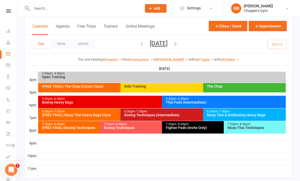
click at [183, 114] on div "Boxing Techniques (Intermediate)" at bounding box center [202, 116] width 156 height 4
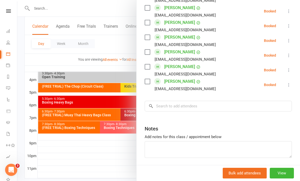
scroll to position [372, 0]
click at [288, 86] on icon at bounding box center [289, 84] width 5 height 5
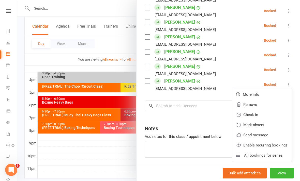
click at [262, 115] on link "Check in" at bounding box center [262, 115] width 60 height 10
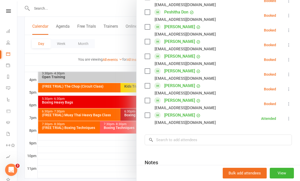
scroll to position [337, 0]
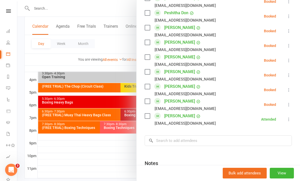
click at [289, 61] on icon at bounding box center [289, 60] width 5 height 5
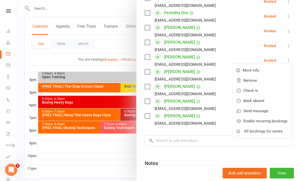
click at [259, 92] on link "Check in" at bounding box center [262, 91] width 60 height 10
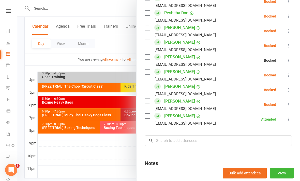
click at [290, 47] on icon at bounding box center [289, 45] width 5 height 5
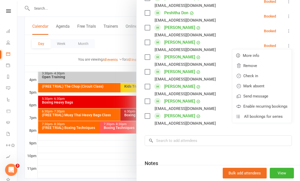
click at [262, 77] on link "Check in" at bounding box center [262, 76] width 60 height 10
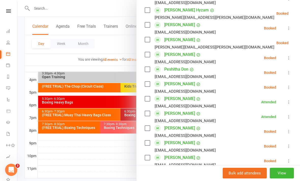
scroll to position [280, 0]
click at [290, 29] on icon at bounding box center [289, 28] width 5 height 5
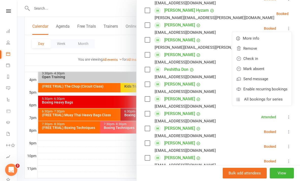
click at [262, 61] on link "Check in" at bounding box center [262, 59] width 60 height 10
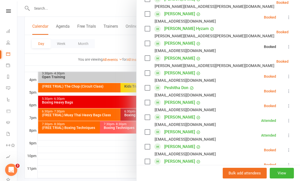
scroll to position [260, 0]
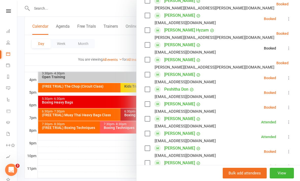
click at [299, 33] on icon at bounding box center [301, 33] width 5 height 5
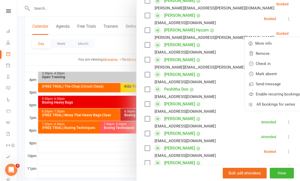
click at [263, 65] on link "Check in" at bounding box center [275, 64] width 60 height 10
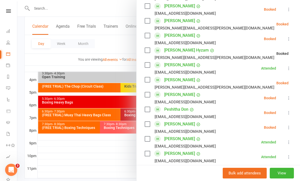
scroll to position [237, 0]
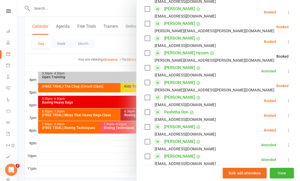
click at [291, 40] on icon at bounding box center [289, 41] width 5 height 5
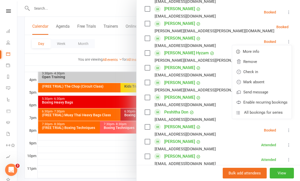
click at [259, 73] on link "Check in" at bounding box center [262, 72] width 60 height 10
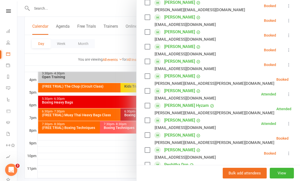
scroll to position [179, 0]
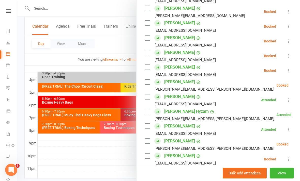
click at [288, 56] on icon at bounding box center [289, 55] width 5 height 5
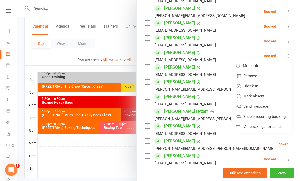
click at [257, 87] on link "Check in" at bounding box center [262, 86] width 60 height 10
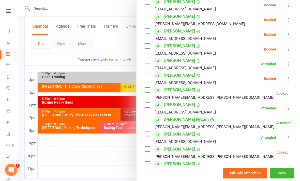
scroll to position [166, 0]
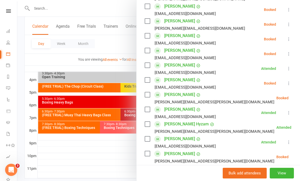
click at [288, 40] on icon at bounding box center [289, 39] width 5 height 5
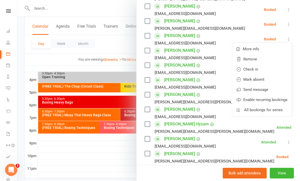
click at [264, 70] on link "Check in" at bounding box center [262, 69] width 60 height 10
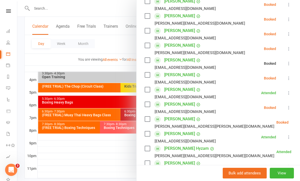
scroll to position [139, 0]
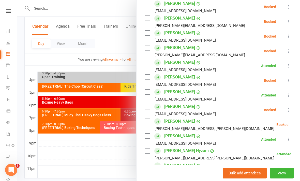
click at [290, 37] on icon at bounding box center [289, 36] width 5 height 5
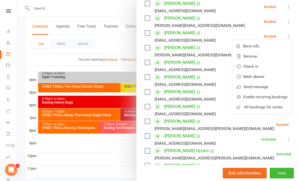
click at [262, 67] on link "Check in" at bounding box center [262, 67] width 60 height 10
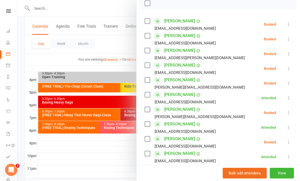
scroll to position [77, 0]
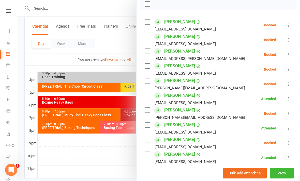
click at [290, 26] on icon at bounding box center [289, 25] width 5 height 5
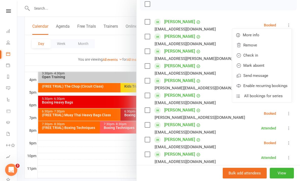
click at [260, 56] on link "Check in" at bounding box center [262, 55] width 60 height 10
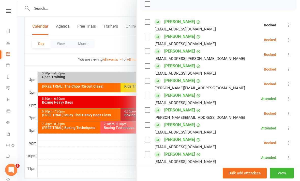
click at [103, 163] on div at bounding box center [158, 90] width 283 height 181
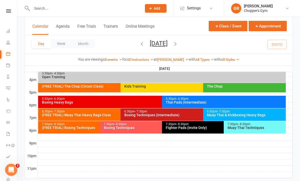
click at [150, 130] on div "7:30pm - 8:30pm Boxing Techniques" at bounding box center [159, 127] width 119 height 12
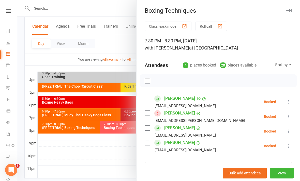
click at [116, 167] on div at bounding box center [158, 90] width 283 height 181
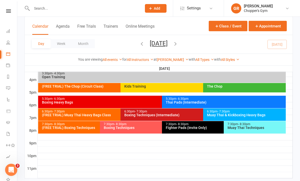
click at [244, 131] on div "7:30pm - 8:30pm Muay Thai Techniques" at bounding box center [255, 127] width 62 height 12
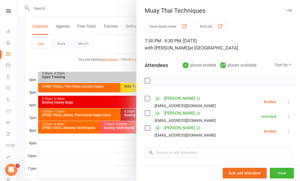
click at [124, 171] on div at bounding box center [158, 90] width 283 height 181
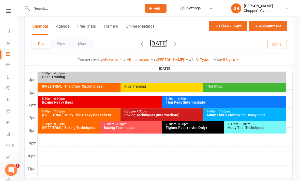
click at [188, 128] on div "Fighter Pads (Invite Only)" at bounding box center [223, 128] width 114 height 4
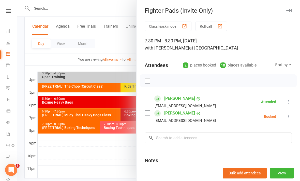
click at [125, 164] on div at bounding box center [158, 90] width 283 height 181
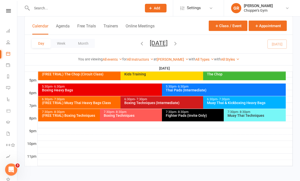
scroll to position [246, 0]
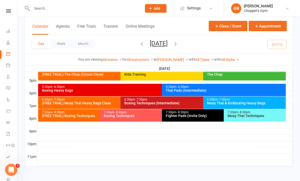
click at [237, 104] on div "6:30pm - 7:30pm Muay Thai & Kickboxing Heavy Bags" at bounding box center [244, 103] width 83 height 12
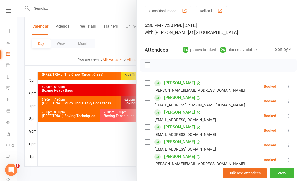
scroll to position [17, 0]
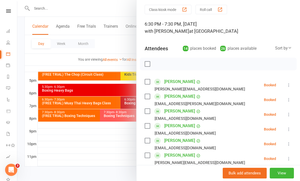
click at [118, 140] on div at bounding box center [158, 90] width 283 height 181
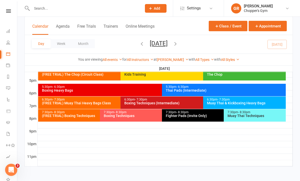
click at [148, 102] on div "Boxing Techniques (Intermediate)" at bounding box center [202, 104] width 156 height 4
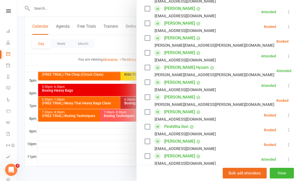
scroll to position [238, 0]
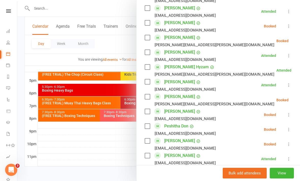
click at [299, 42] on icon at bounding box center [301, 40] width 5 height 5
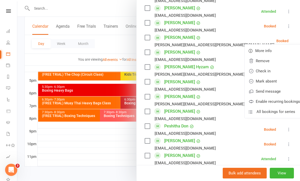
click at [267, 71] on link "Check in" at bounding box center [275, 71] width 60 height 10
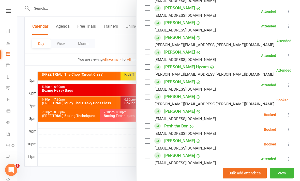
click at [101, 139] on div at bounding box center [158, 90] width 283 height 181
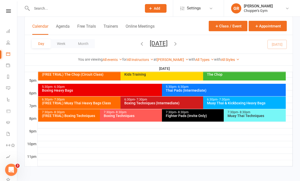
click at [243, 102] on div "Muay Thai & Kickboxing Heavy Bags" at bounding box center [246, 104] width 78 height 4
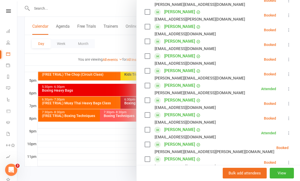
scroll to position [102, 0]
click at [287, 121] on icon at bounding box center [289, 118] width 5 height 5
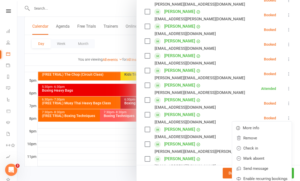
click at [265, 149] on link "Check in" at bounding box center [262, 149] width 60 height 10
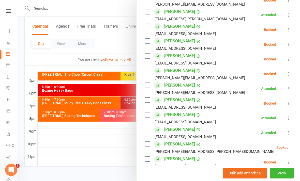
click at [116, 160] on div at bounding box center [158, 90] width 283 height 181
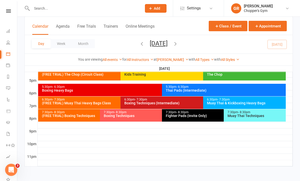
click at [255, 102] on div "Muay Thai & Kickboxing Heavy Bags" at bounding box center [246, 104] width 78 height 4
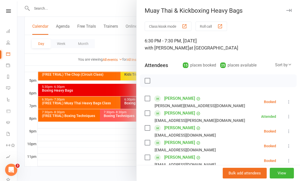
click at [112, 161] on div at bounding box center [158, 90] width 283 height 181
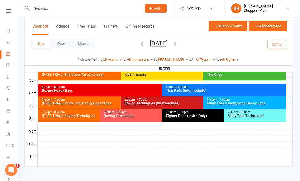
click at [172, 102] on div "Boxing Techniques (Intermediate)" at bounding box center [202, 104] width 156 height 4
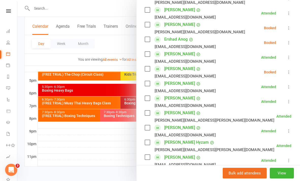
scroll to position [163, 0]
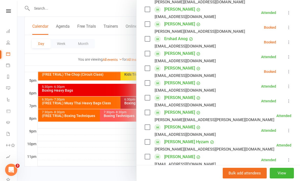
click at [290, 43] on icon at bounding box center [289, 42] width 5 height 5
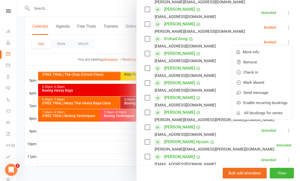
click at [262, 74] on link "Check in" at bounding box center [262, 72] width 60 height 10
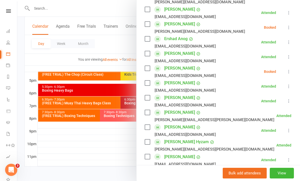
click at [288, 30] on icon at bounding box center [289, 27] width 5 height 5
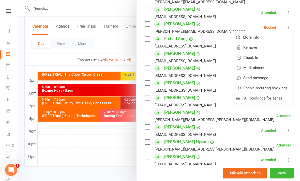
click at [268, 59] on link "Check in" at bounding box center [262, 58] width 60 height 10
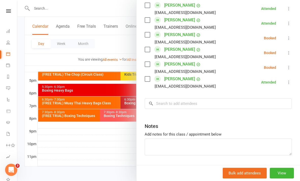
scroll to position [391, 0]
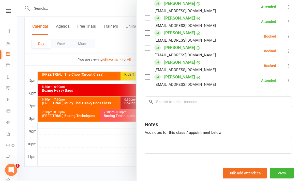
click at [288, 68] on icon at bounding box center [289, 65] width 5 height 5
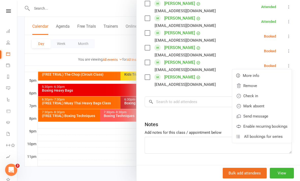
click at [265, 96] on link "Check in" at bounding box center [262, 96] width 60 height 10
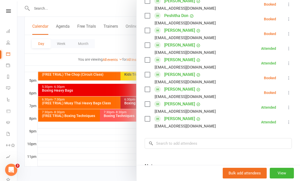
scroll to position [372, 0]
click at [290, 32] on icon at bounding box center [289, 34] width 5 height 5
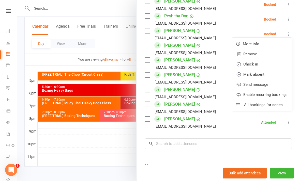
click at [269, 59] on link "Check in" at bounding box center [262, 64] width 60 height 10
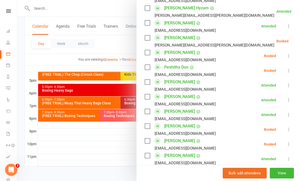
scroll to position [321, 0]
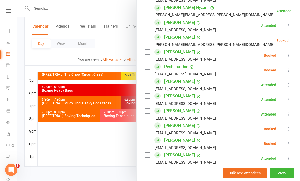
click at [110, 148] on div at bounding box center [158, 90] width 283 height 181
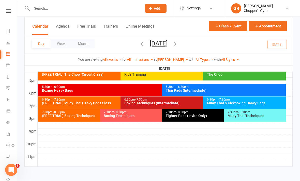
click at [164, 98] on div "6:30pm - 7:30pm" at bounding box center [202, 99] width 156 height 3
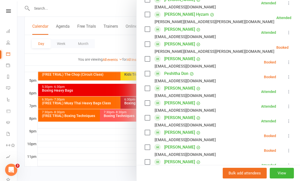
scroll to position [315, 0]
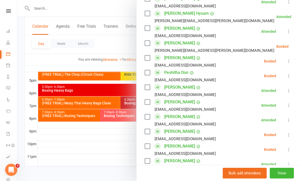
click at [132, 159] on div at bounding box center [158, 90] width 283 height 181
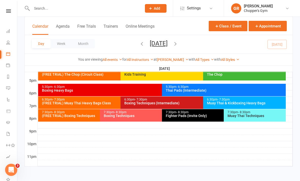
click at [242, 102] on div "Muay Thai & Kickboxing Heavy Bags" at bounding box center [246, 104] width 78 height 4
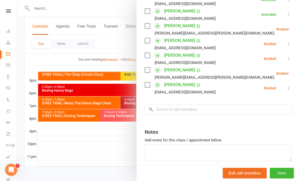
scroll to position [223, 0]
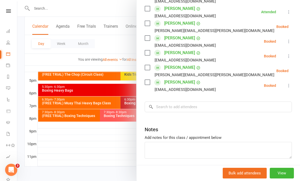
click at [299, 28] on icon at bounding box center [301, 26] width 5 height 5
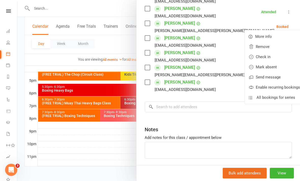
click at [254, 57] on link "Check in" at bounding box center [275, 57] width 60 height 10
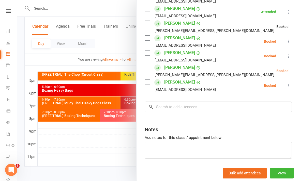
click at [287, 42] on icon at bounding box center [289, 41] width 5 height 5
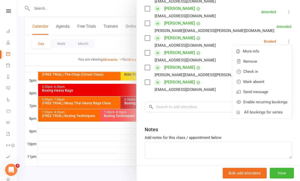
click at [253, 75] on link "Check in" at bounding box center [262, 72] width 60 height 10
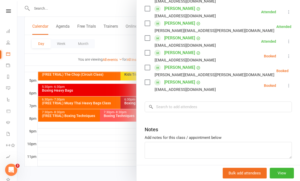
click at [288, 57] on icon at bounding box center [289, 56] width 5 height 5
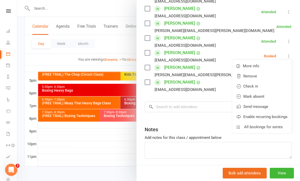
click at [255, 88] on link "Check in" at bounding box center [262, 86] width 60 height 10
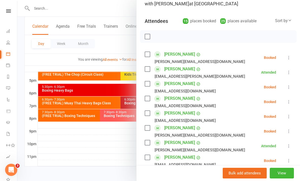
scroll to position [46, 0]
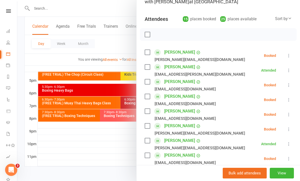
click at [286, 56] on button at bounding box center [289, 56] width 6 height 6
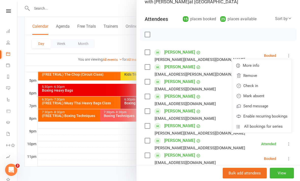
click at [257, 87] on link "Check in" at bounding box center [262, 86] width 60 height 10
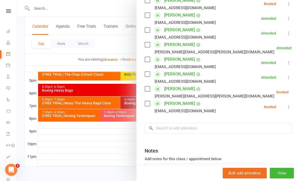
scroll to position [202, 0]
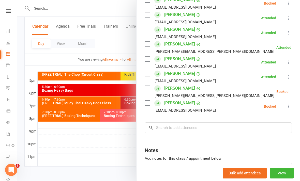
click at [113, 124] on div at bounding box center [158, 90] width 283 height 181
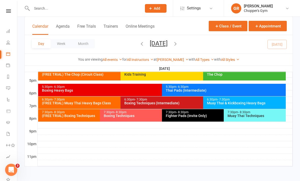
click at [249, 102] on div "Muay Thai & Kickboxing Heavy Bags" at bounding box center [246, 104] width 78 height 4
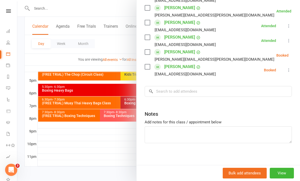
scroll to position [237, 0]
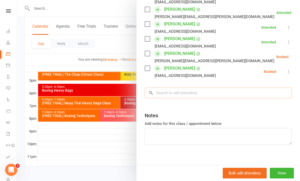
click at [217, 93] on input "search" at bounding box center [218, 93] width 147 height 11
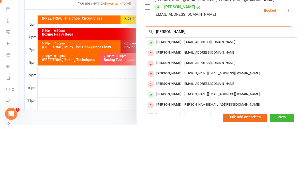
scroll to position [0, 0]
type input "[PERSON_NAME]"
click at [205, 96] on span "[EMAIL_ADDRESS][DOMAIN_NAME]" at bounding box center [210, 98] width 52 height 4
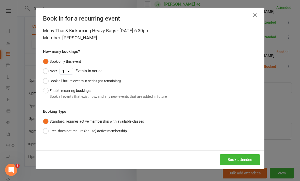
click at [237, 155] on button "Book attendee" at bounding box center [240, 160] width 40 height 11
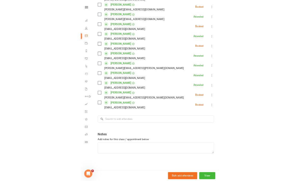
scroll to position [246, 0]
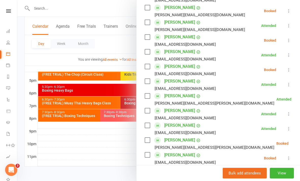
click at [286, 70] on button at bounding box center [289, 70] width 6 height 6
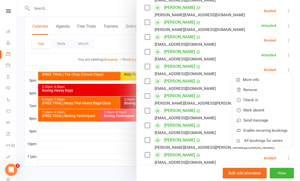
click at [257, 100] on link "Check in" at bounding box center [262, 100] width 60 height 10
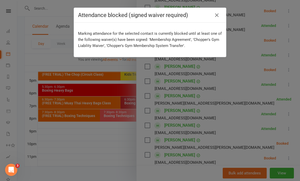
click at [215, 13] on icon "button" at bounding box center [217, 15] width 6 height 6
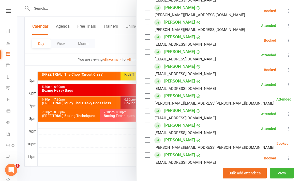
click at [180, 67] on link "[PERSON_NAME]" at bounding box center [179, 67] width 31 height 8
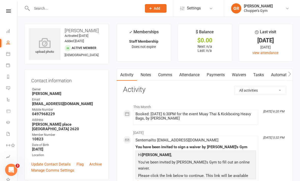
click at [237, 74] on link "Waivers" at bounding box center [239, 75] width 21 height 12
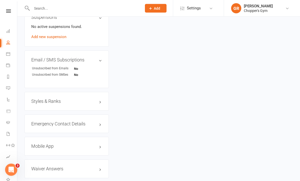
scroll to position [323, 0]
click at [101, 122] on h3 "Emergency Contact Details edit" at bounding box center [66, 124] width 71 height 5
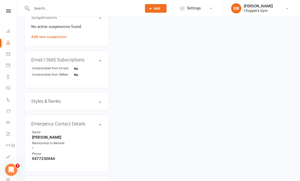
click at [102, 122] on h3 "Emergency Contact Details edit" at bounding box center [66, 124] width 71 height 5
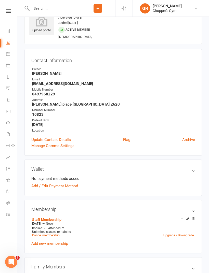
scroll to position [0, 0]
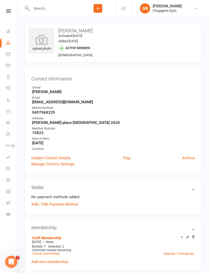
click at [59, 6] on input "text" at bounding box center [55, 8] width 51 height 7
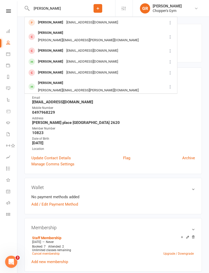
type input "[PERSON_NAME]"
click at [73, 22] on div "[EMAIL_ADDRESS][DOMAIN_NAME]" at bounding box center [92, 22] width 55 height 7
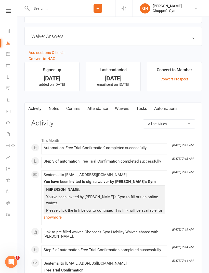
click at [127, 108] on link "Waivers" at bounding box center [121, 109] width 21 height 12
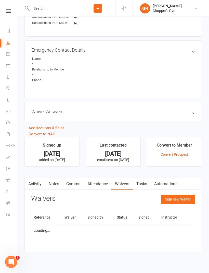
scroll to position [252, 0]
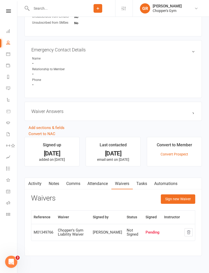
click at [177, 181] on button "Sign new Waiver" at bounding box center [178, 198] width 34 height 9
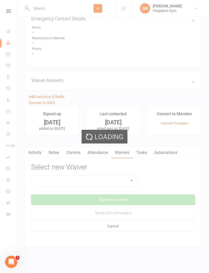
scroll to position [290, 0]
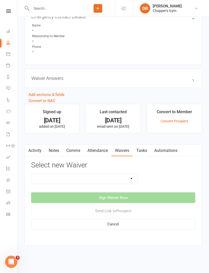
click at [130, 174] on select "12mth Up Front Membership Agreement Chopper's Gym Liability Waiver Chopper's Gy…" at bounding box center [84, 179] width 106 height 10
select select "13474"
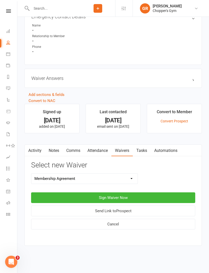
click at [139, 181] on button "Sign Waiver Now" at bounding box center [113, 197] width 164 height 11
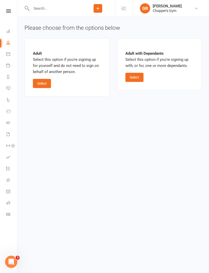
click at [48, 79] on button "Select" at bounding box center [42, 83] width 18 height 9
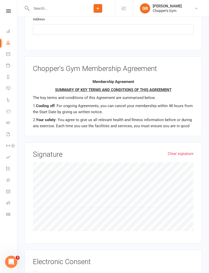
scroll to position [335, 0]
click at [37, 181] on label "I, [PERSON_NAME] , residing at AU do hereby agree that by signing this Membersh…" at bounding box center [113, 278] width 160 height 16
click at [36, 181] on input "I, [PERSON_NAME] , residing at AU do hereby agree that by signing this Membersh…" at bounding box center [34, 270] width 3 height 0
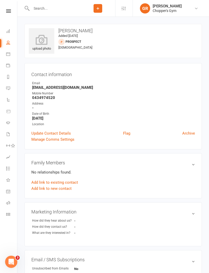
click at [11, 55] on link "Calendar" at bounding box center [11, 54] width 11 height 11
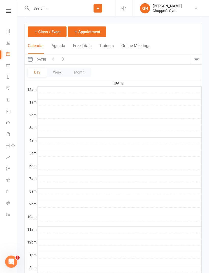
scroll to position [143, 0]
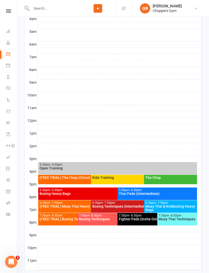
click at [167, 181] on div "Muay Thai & Kickboxing Heavy Bags" at bounding box center [170, 208] width 51 height 7
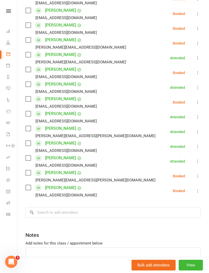
scroll to position [133, 0]
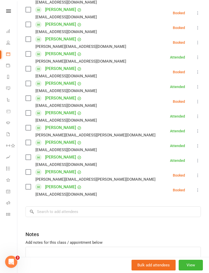
click at [195, 176] on icon at bounding box center [197, 175] width 5 height 5
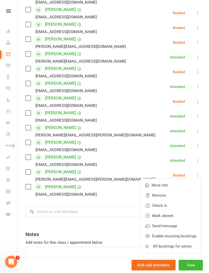
click at [170, 181] on link "Check in" at bounding box center [171, 206] width 60 height 10
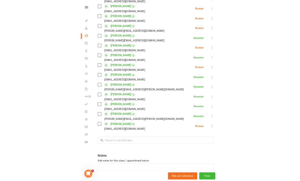
scroll to position [230, 0]
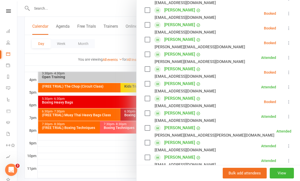
click at [95, 163] on div at bounding box center [158, 90] width 283 height 181
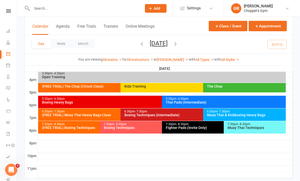
click at [245, 113] on div "6:30pm - 7:30pm" at bounding box center [246, 111] width 78 height 3
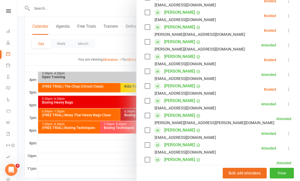
scroll to position [146, 0]
click at [107, 50] on div at bounding box center [158, 90] width 283 height 181
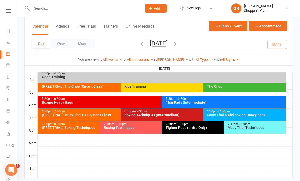
click at [116, 9] on input "text" at bounding box center [84, 8] width 108 height 7
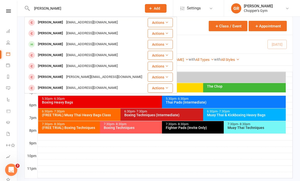
type input "[PERSON_NAME]"
click at [99, 22] on div "[EMAIL_ADDRESS][DOMAIN_NAME]" at bounding box center [92, 22] width 55 height 7
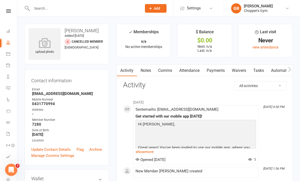
click at [99, 7] on input "text" at bounding box center [84, 8] width 108 height 7
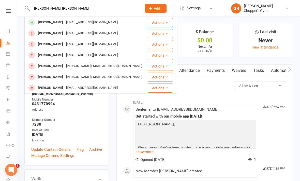
type input "[PERSON_NAME] [PERSON_NAME]"
click at [113, 20] on div "[PERSON_NAME] [EMAIL_ADDRESS][DOMAIN_NAME]" at bounding box center [86, 22] width 122 height 10
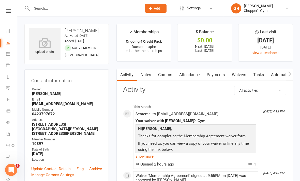
click at [220, 76] on link "Payments" at bounding box center [215, 75] width 25 height 12
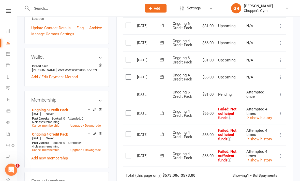
scroll to position [141, 0]
click at [101, 135] on icon at bounding box center [101, 134] width 4 height 4
click at [103, 135] on div "Membership Ongoing 6 Credit Pack [DATE] — Never Past 2 weeks Booked: 0 Attended…" at bounding box center [66, 130] width 85 height 78
click at [101, 136] on icon at bounding box center [101, 134] width 4 height 4
click at [102, 136] on icon at bounding box center [101, 134] width 4 height 4
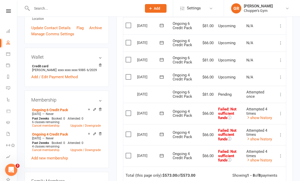
click at [51, 150] on link "Cancel membership" at bounding box center [45, 151] width 27 height 4
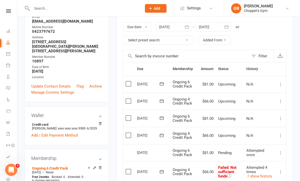
scroll to position [164, 0]
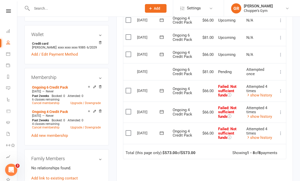
click at [102, 88] on icon at bounding box center [101, 87] width 4 height 4
click at [100, 88] on icon at bounding box center [100, 87] width 3 height 3
click at [100, 90] on icon at bounding box center [101, 88] width 4 height 4
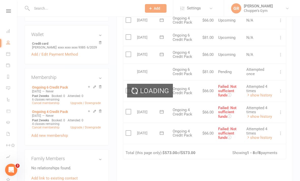
click at [100, 89] on div "Loading" at bounding box center [150, 90] width 300 height 181
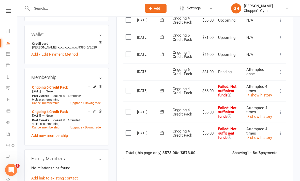
click at [99, 114] on icon at bounding box center [101, 112] width 4 height 4
click at [100, 114] on icon at bounding box center [101, 112] width 4 height 4
click at [100, 113] on icon at bounding box center [101, 112] width 4 height 4
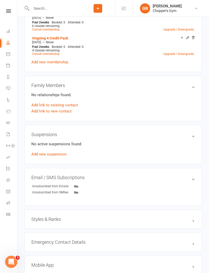
scroll to position [232, 0]
click at [9, 53] on icon at bounding box center [8, 54] width 4 height 4
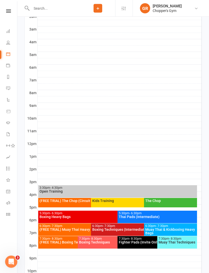
scroll to position [143, 0]
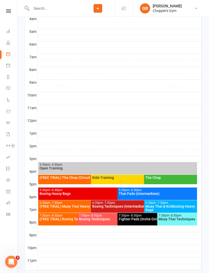
click at [172, 181] on div "Thai Pads (Intermediate)" at bounding box center [156, 194] width 77 height 4
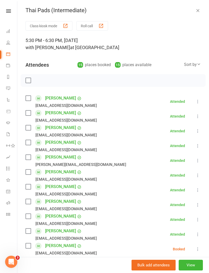
scroll to position [0, 0]
click at [198, 11] on icon "button" at bounding box center [197, 10] width 5 height 5
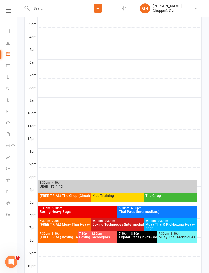
scroll to position [143, 0]
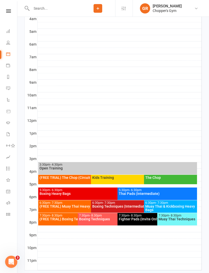
click at [174, 181] on div "Thai Pads (Intermediate)" at bounding box center [156, 194] width 77 height 4
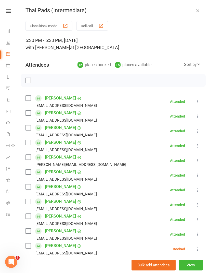
scroll to position [0, 0]
click at [194, 7] on button "button" at bounding box center [197, 10] width 6 height 6
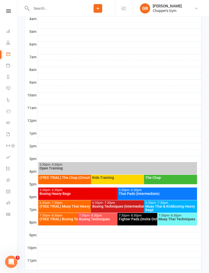
click at [175, 181] on div "Muay Thai & Kickboxing Heavy Bags" at bounding box center [170, 208] width 51 height 7
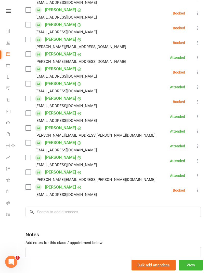
scroll to position [132, 0]
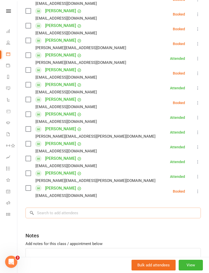
click at [125, 181] on input "search" at bounding box center [112, 213] width 175 height 11
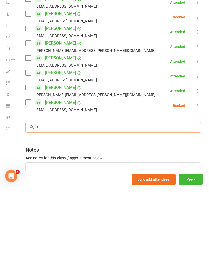
scroll to position [159, 0]
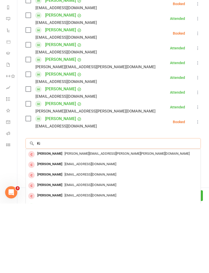
type input "K"
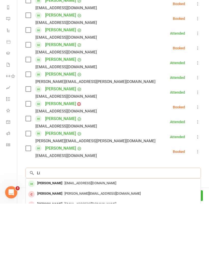
type input "Li"
click at [62, 169] on link "[PERSON_NAME]" at bounding box center [60, 173] width 31 height 8
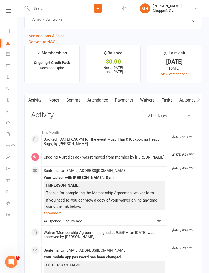
click at [147, 95] on link "Waivers" at bounding box center [146, 100] width 21 height 12
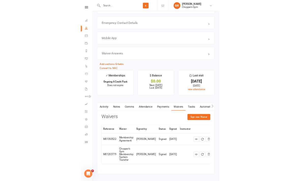
scroll to position [352, 0]
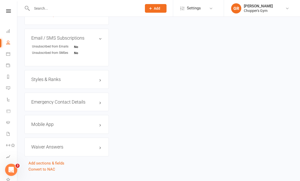
click at [6, 57] on link "Calendar" at bounding box center [11, 54] width 11 height 11
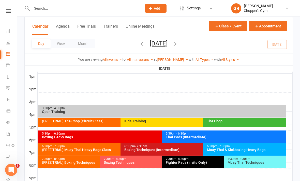
scroll to position [228, 0]
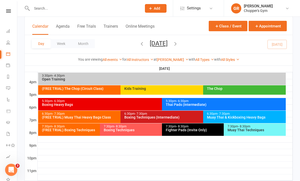
click at [247, 118] on div "Muay Thai & Kickboxing Heavy Bags" at bounding box center [246, 118] width 78 height 4
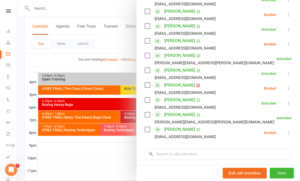
scroll to position [236, 0]
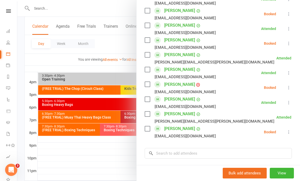
click at [291, 90] on icon at bounding box center [289, 87] width 5 height 5
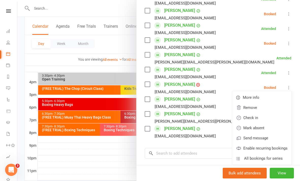
click at [258, 119] on link "Check in" at bounding box center [262, 118] width 60 height 10
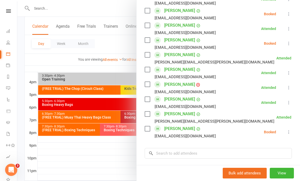
click at [286, 45] on button at bounding box center [289, 43] width 6 height 6
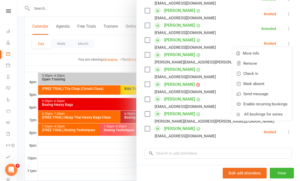
click at [263, 75] on link "Check in" at bounding box center [262, 74] width 60 height 10
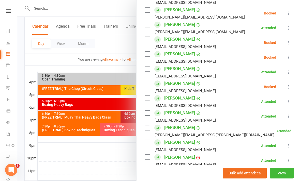
scroll to position [163, 0]
click at [288, 58] on icon at bounding box center [289, 57] width 5 height 5
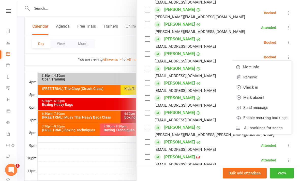
click at [262, 90] on link "Check in" at bounding box center [262, 87] width 60 height 10
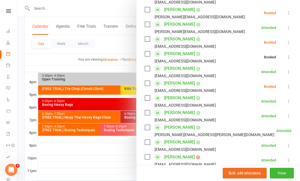
click at [288, 46] on button at bounding box center [289, 42] width 6 height 6
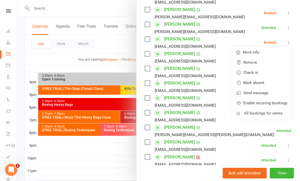
click at [267, 75] on link "Check in" at bounding box center [262, 73] width 60 height 10
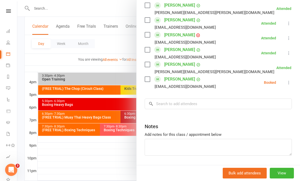
scroll to position [285, 0]
click at [216, 104] on input "search" at bounding box center [218, 104] width 147 height 11
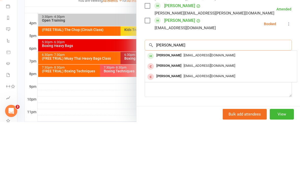
type input "[PERSON_NAME]"
click at [224, 111] on div "[EMAIL_ADDRESS][DOMAIN_NAME]" at bounding box center [221, 114] width 148 height 7
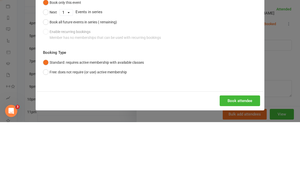
scroll to position [230, 0]
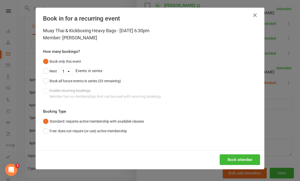
click at [236, 160] on button "Book attendee" at bounding box center [240, 160] width 40 height 11
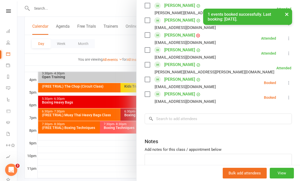
click at [290, 95] on icon at bounding box center [289, 97] width 5 height 5
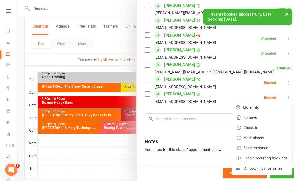
click at [262, 129] on link "Check in" at bounding box center [262, 128] width 60 height 10
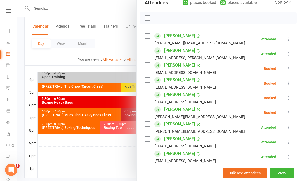
scroll to position [63, 0]
click at [114, 166] on div at bounding box center [158, 90] width 283 height 181
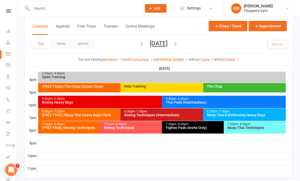
click at [176, 114] on div "Boxing Techniques (Intermediate)" at bounding box center [202, 116] width 156 height 4
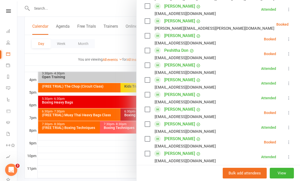
scroll to position [338, 0]
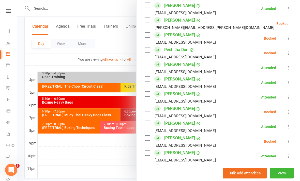
click at [288, 51] on icon at bounding box center [289, 53] width 5 height 5
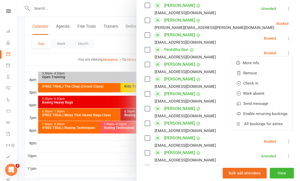
click at [265, 78] on link "Check in" at bounding box center [262, 83] width 60 height 10
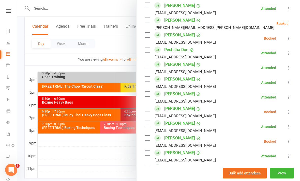
click at [287, 139] on button at bounding box center [289, 142] width 6 height 6
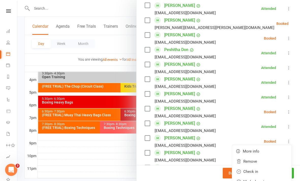
click at [268, 167] on link "Check in" at bounding box center [262, 172] width 60 height 10
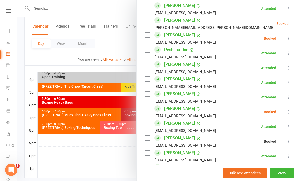
scroll to position [310, 0]
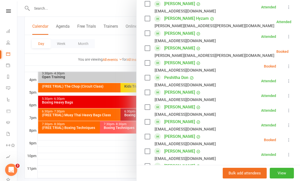
click at [292, 64] on li "[PERSON_NAME] [EMAIL_ADDRESS][DOMAIN_NAME] Booked More info Remove Check in Mar…" at bounding box center [218, 66] width 147 height 15
click at [289, 64] on icon at bounding box center [289, 66] width 5 height 5
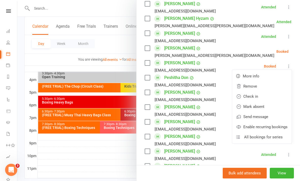
click at [263, 92] on link "Check in" at bounding box center [262, 97] width 60 height 10
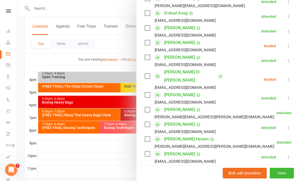
scroll to position [188, 0]
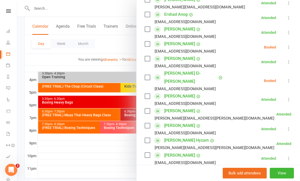
click at [290, 48] on icon at bounding box center [289, 47] width 5 height 5
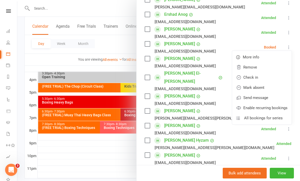
click at [264, 79] on link "Check in" at bounding box center [262, 78] width 60 height 10
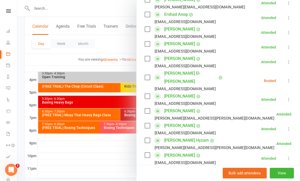
click at [108, 162] on div at bounding box center [158, 90] width 283 height 181
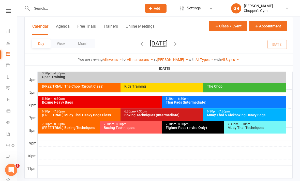
click at [264, 114] on div "Muay Thai & Kickboxing Heavy Bags" at bounding box center [246, 116] width 78 height 4
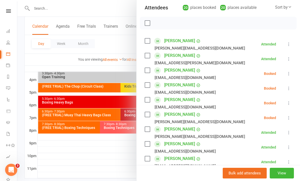
scroll to position [78, 0]
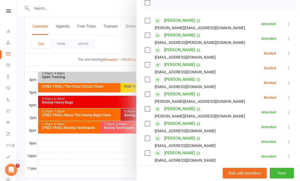
click at [289, 69] on icon at bounding box center [289, 68] width 5 height 5
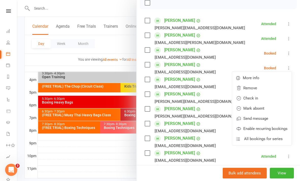
click at [267, 98] on link "Check in" at bounding box center [262, 98] width 60 height 10
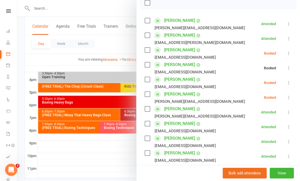
click at [291, 83] on icon at bounding box center [289, 82] width 5 height 5
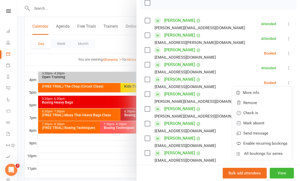
click at [263, 113] on link "Check in" at bounding box center [262, 113] width 60 height 10
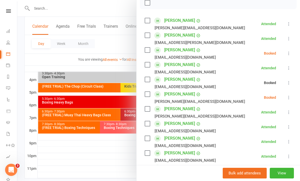
click at [291, 100] on icon at bounding box center [289, 97] width 5 height 5
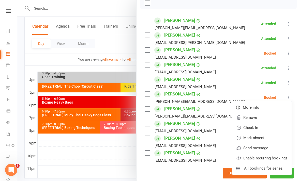
click at [261, 128] on link "Check in" at bounding box center [262, 128] width 60 height 10
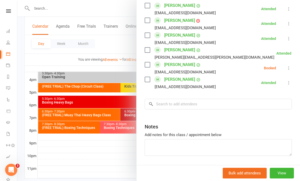
scroll to position [300, 0]
click at [60, 166] on div at bounding box center [158, 90] width 283 height 181
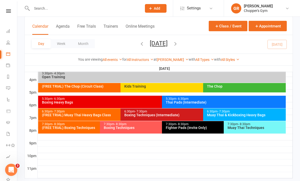
click at [187, 114] on div "Boxing Techniques (Intermediate)" at bounding box center [202, 116] width 156 height 4
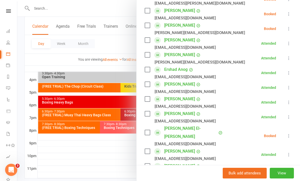
scroll to position [133, 0]
click at [289, 28] on icon at bounding box center [289, 28] width 5 height 5
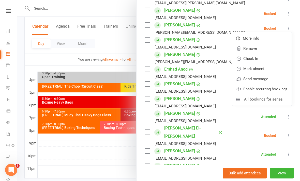
click at [261, 63] on link "Check in" at bounding box center [262, 59] width 60 height 10
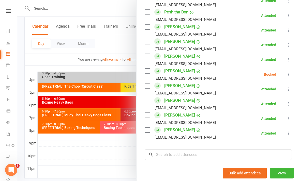
scroll to position [376, 0]
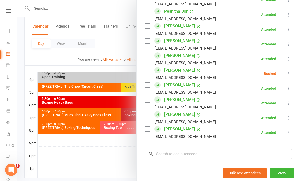
click at [111, 161] on div at bounding box center [158, 90] width 283 height 181
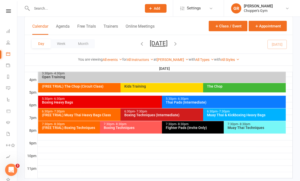
click at [239, 114] on div "Muay Thai & Kickboxing Heavy Bags" at bounding box center [246, 116] width 78 height 4
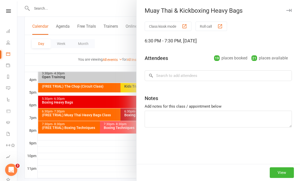
click at [120, 176] on div at bounding box center [158, 90] width 283 height 181
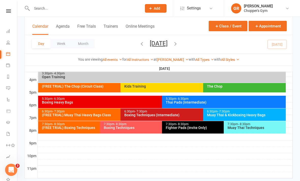
click at [184, 114] on div "Boxing Techniques (Intermediate)" at bounding box center [202, 116] width 156 height 4
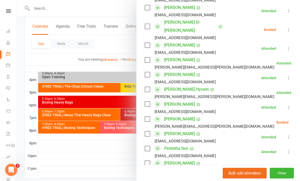
scroll to position [240, 0]
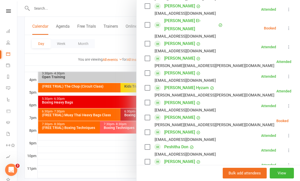
click at [299, 119] on icon at bounding box center [301, 121] width 5 height 5
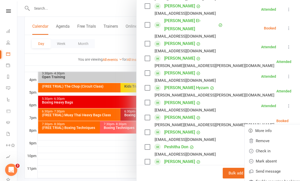
click at [260, 146] on link "Check in" at bounding box center [275, 151] width 60 height 10
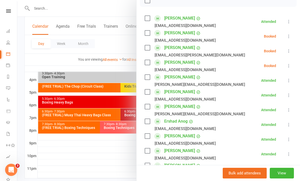
scroll to position [81, 0]
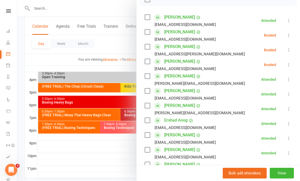
click at [287, 38] on button at bounding box center [289, 35] width 6 height 6
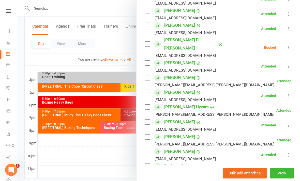
scroll to position [223, 0]
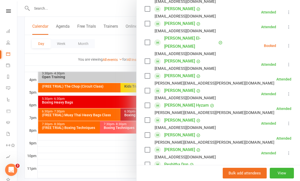
click at [288, 45] on button at bounding box center [289, 46] width 6 height 6
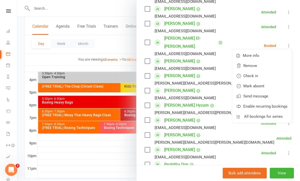
click at [260, 72] on link "Check in" at bounding box center [262, 76] width 60 height 10
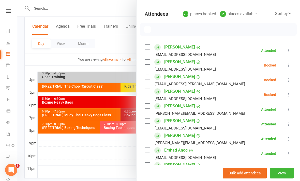
scroll to position [52, 0]
click at [185, 93] on link "[PERSON_NAME]" at bounding box center [179, 91] width 31 height 8
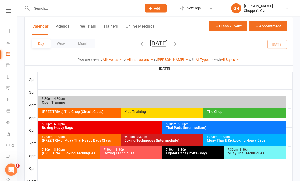
scroll to position [230, 0]
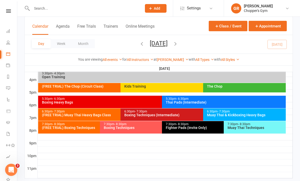
click at [186, 117] on div "Boxing Techniques (Intermediate)" at bounding box center [202, 116] width 156 height 4
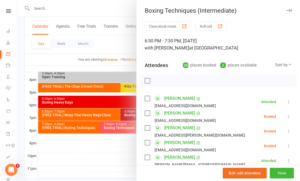
click at [179, 112] on link "[PERSON_NAME]" at bounding box center [179, 113] width 31 height 8
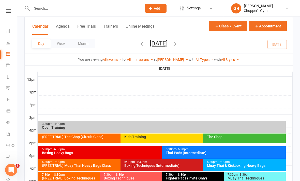
scroll to position [230, 0]
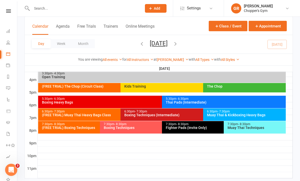
click at [191, 115] on div "Boxing Techniques (Intermediate)" at bounding box center [202, 116] width 156 height 4
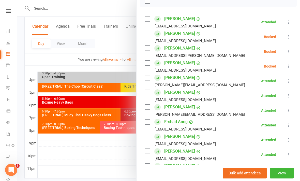
scroll to position [80, 0]
click at [290, 38] on icon at bounding box center [289, 37] width 5 height 5
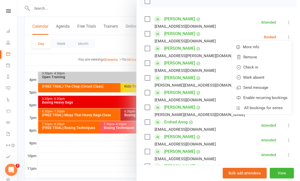
click at [264, 66] on link "Check in" at bounding box center [262, 67] width 60 height 10
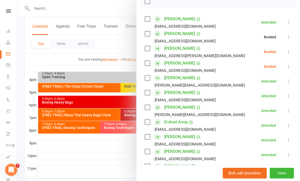
click at [289, 69] on icon at bounding box center [289, 66] width 5 height 5
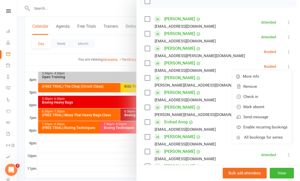
click at [261, 95] on link "Check in" at bounding box center [262, 97] width 60 height 10
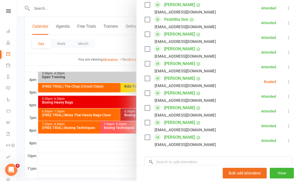
scroll to position [372, 0]
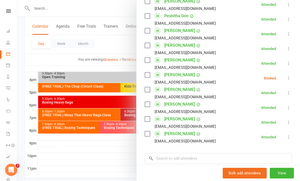
click at [290, 76] on icon at bounding box center [289, 78] width 5 height 5
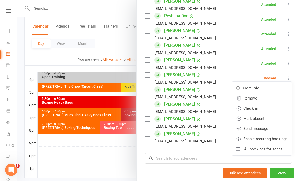
click at [263, 104] on link "Check in" at bounding box center [262, 109] width 60 height 10
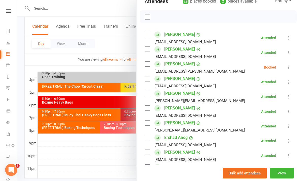
scroll to position [61, 0]
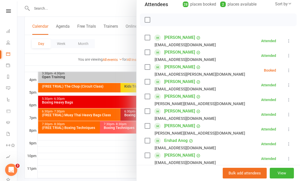
click at [289, 71] on icon at bounding box center [289, 70] width 5 height 5
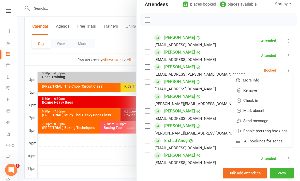
click at [268, 111] on link "Mark absent" at bounding box center [262, 111] width 60 height 10
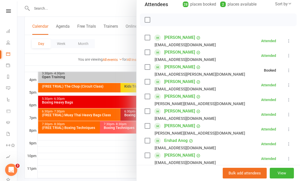
click at [126, 162] on div at bounding box center [158, 90] width 283 height 181
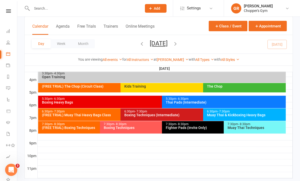
click at [242, 102] on div "Thai Pads (Intermediate)" at bounding box center [225, 103] width 119 height 4
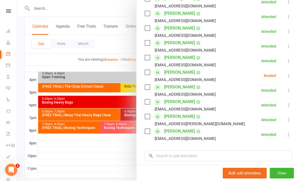
scroll to position [175, 0]
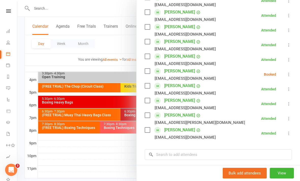
click at [289, 76] on icon at bounding box center [289, 74] width 5 height 5
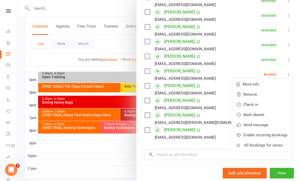
click at [263, 115] on link "Mark absent" at bounding box center [262, 115] width 60 height 10
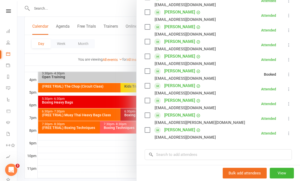
click at [115, 165] on div at bounding box center [158, 90] width 283 height 181
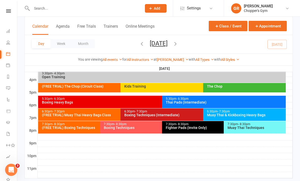
click at [240, 117] on div "Muay Thai & Kickboxing Heavy Bags" at bounding box center [246, 116] width 78 height 4
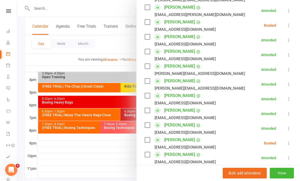
scroll to position [85, 0]
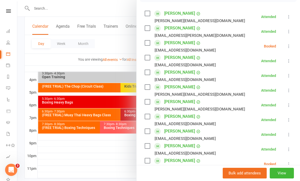
click at [290, 47] on icon at bounding box center [289, 46] width 5 height 5
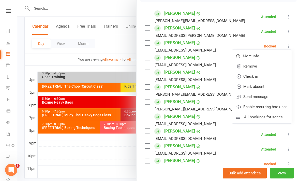
click at [254, 77] on link "Check in" at bounding box center [262, 77] width 60 height 10
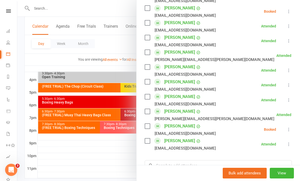
scroll to position [242, 0]
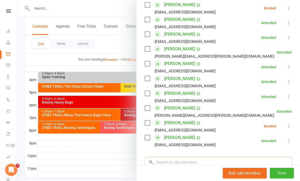
click at [211, 160] on input "search" at bounding box center [218, 162] width 147 height 11
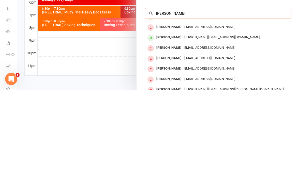
scroll to position [301, 0]
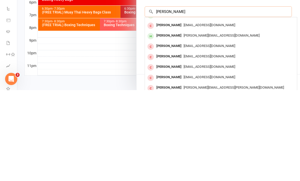
type input "[PERSON_NAME]"
click at [200, 125] on span "[PERSON_NAME][EMAIL_ADDRESS][DOMAIN_NAME]" at bounding box center [222, 127] width 76 height 4
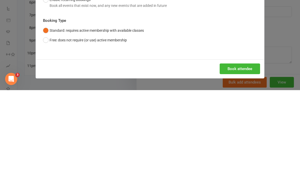
scroll to position [300, 0]
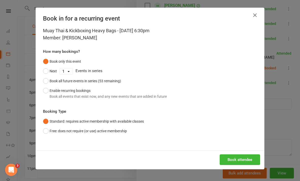
click at [236, 158] on button "Book attendee" at bounding box center [240, 160] width 40 height 11
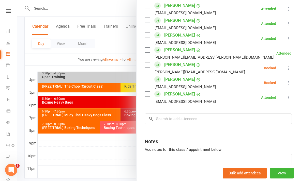
click at [282, 73] on li "[PERSON_NAME] [PERSON_NAME][EMAIL_ADDRESS][DOMAIN_NAME] Booked More info Remove…" at bounding box center [218, 68] width 147 height 15
click at [285, 68] on li "[PERSON_NAME] [PERSON_NAME][EMAIL_ADDRESS][DOMAIN_NAME] Booked More info Remove…" at bounding box center [218, 68] width 147 height 15
click at [290, 71] on button at bounding box center [289, 68] width 6 height 6
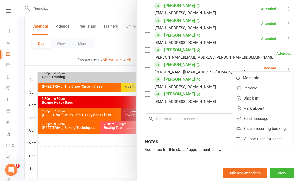
click at [266, 97] on link "Check in" at bounding box center [262, 98] width 60 height 10
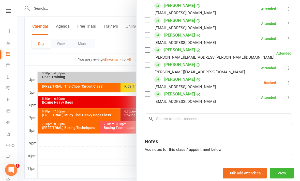
click at [287, 86] on button at bounding box center [289, 83] width 6 height 6
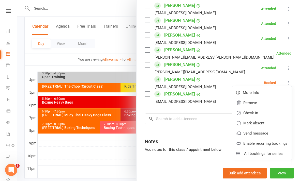
click at [263, 114] on link "Check in" at bounding box center [262, 113] width 60 height 10
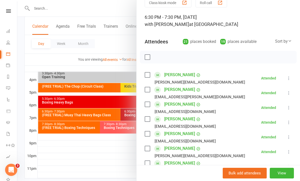
scroll to position [25, 0]
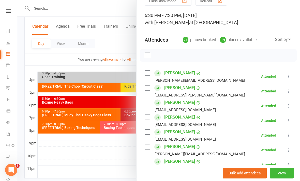
click at [108, 145] on div at bounding box center [158, 90] width 283 height 181
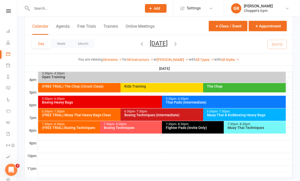
click at [177, 115] on div "Boxing Techniques (Intermediate)" at bounding box center [202, 116] width 156 height 4
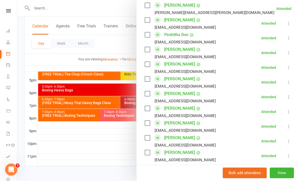
scroll to position [246, 0]
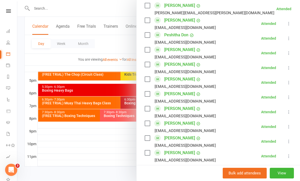
click at [107, 9] on div at bounding box center [158, 90] width 283 height 181
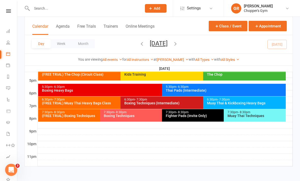
click at [111, 8] on input "text" at bounding box center [84, 8] width 108 height 7
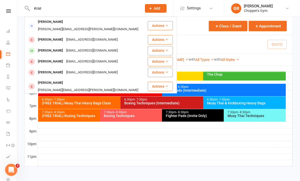
type input "Krist"
click at [85, 47] on div "[EMAIL_ADDRESS][DOMAIN_NAME]" at bounding box center [92, 50] width 55 height 7
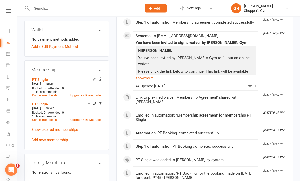
scroll to position [159, 0]
click at [102, 82] on icon at bounding box center [101, 80] width 4 height 4
click at [101, 81] on icon at bounding box center [100, 79] width 3 height 3
click at [103, 82] on div "Membership PT Single [DATE] — Never Booked: 0 Attended: 0 1 classes remaining C…" at bounding box center [66, 106] width 85 height 90
click at [63, 143] on link "Add new membership" at bounding box center [49, 140] width 37 height 5
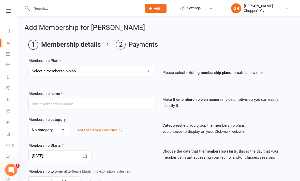
click at [145, 74] on select "Select a membership plan Create new Membership Plan Staff Membership Ongoing Un…" at bounding box center [92, 71] width 126 height 10
select select "13"
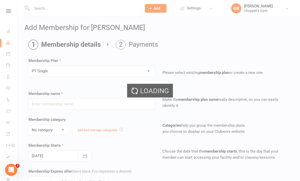
type input "PT Single"
select select "3"
type input "0"
type input "1"
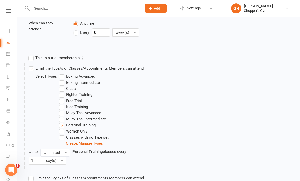
scroll to position [254, 0]
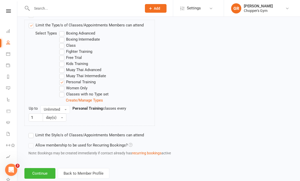
click at [42, 174] on button "Continue" at bounding box center [39, 174] width 31 height 11
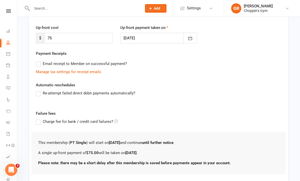
scroll to position [83, 0]
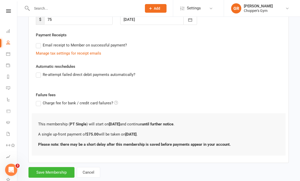
click at [59, 176] on button "Save Membership" at bounding box center [52, 172] width 46 height 11
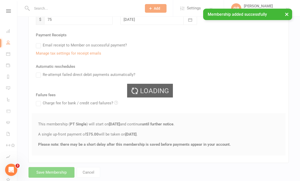
click at [6, 137] on li "Waivers 1" at bounding box center [8, 134] width 17 height 11
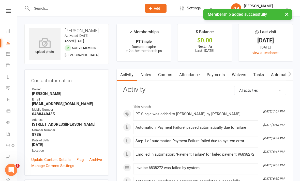
click at [7, 50] on link "Calendar" at bounding box center [11, 54] width 11 height 11
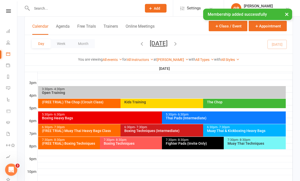
click at [271, 27] on button "Appointment" at bounding box center [268, 26] width 38 height 10
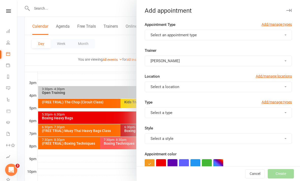
click at [220, 32] on button "Select an appointment type" at bounding box center [218, 35] width 147 height 11
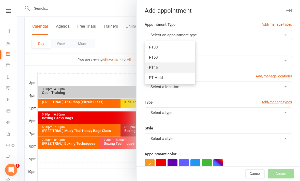
click at [167, 65] on link "PT45" at bounding box center [170, 68] width 50 height 10
type input "8:00pm"
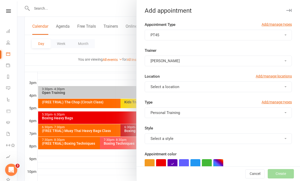
click at [223, 61] on button "[PERSON_NAME]" at bounding box center [218, 61] width 147 height 11
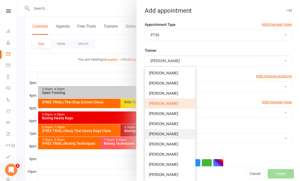
click at [169, 134] on link "[PERSON_NAME]" at bounding box center [170, 134] width 50 height 10
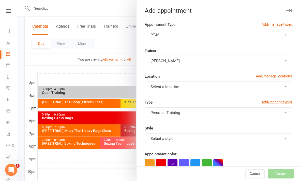
click at [213, 84] on button "Select a location" at bounding box center [218, 87] width 147 height 11
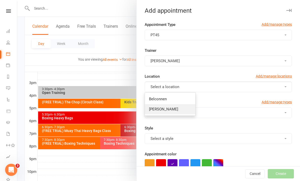
click at [179, 110] on link "[PERSON_NAME]" at bounding box center [170, 109] width 50 height 10
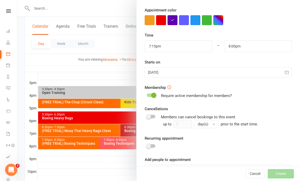
scroll to position [144, 0]
click at [189, 47] on input "7:15pm" at bounding box center [179, 47] width 68 height 12
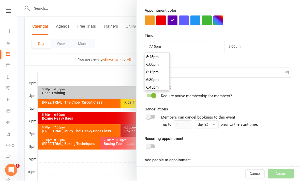
scroll to position [540, 0]
click at [157, 81] on li "6:30pm" at bounding box center [157, 81] width 24 height 8
type input "6:30pm"
click at [250, 47] on input "8:00pm" at bounding box center [259, 47] width 68 height 12
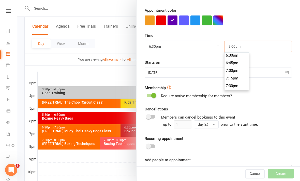
scroll to position [567, 0]
click at [233, 78] on li "7:15pm" at bounding box center [237, 78] width 24 height 8
type input "7:15pm"
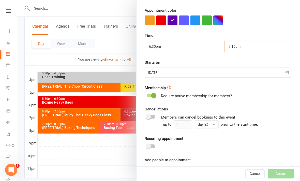
scroll to position [580, 0]
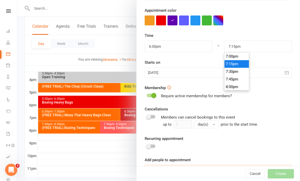
click at [222, 168] on input at bounding box center [218, 170] width 147 height 11
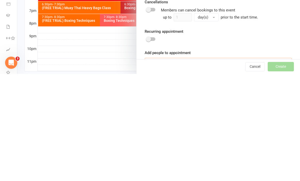
scroll to position [246, 0]
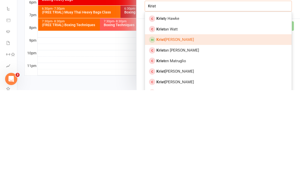
type input "Krist"
click at [201, 125] on link "[PERSON_NAME]" at bounding box center [218, 130] width 147 height 11
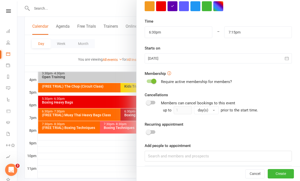
click at [285, 179] on button "Create" at bounding box center [281, 174] width 26 height 9
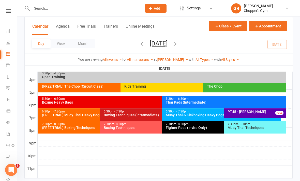
click at [257, 111] on div "PT45 - [PERSON_NAME]" at bounding box center [257, 112] width 58 height 4
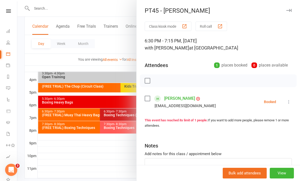
click at [177, 98] on link "[PERSON_NAME]" at bounding box center [179, 99] width 31 height 8
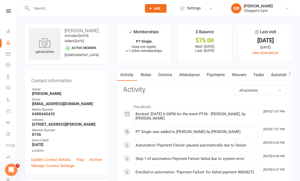
click at [217, 74] on link "Payments" at bounding box center [215, 75] width 25 height 12
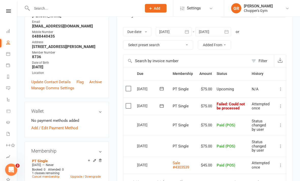
scroll to position [79, 0]
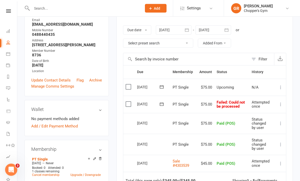
click at [279, 103] on icon at bounding box center [280, 104] width 5 height 5
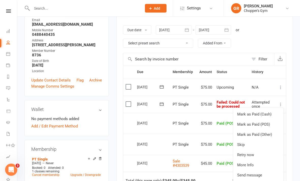
scroll to position [80, 0]
click at [128, 88] on label at bounding box center [129, 87] width 7 height 5
click at [128, 85] on input "checkbox" at bounding box center [127, 85] width 3 height 0
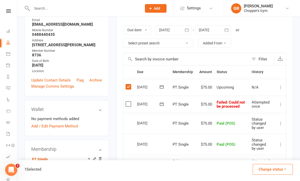
click at [272, 175] on button "Change status" at bounding box center [273, 169] width 40 height 11
click at [268, 141] on link "Paid (POS)" at bounding box center [268, 136] width 50 height 10
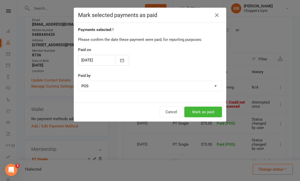
click at [209, 111] on button "Mark as paid" at bounding box center [204, 112] width 38 height 11
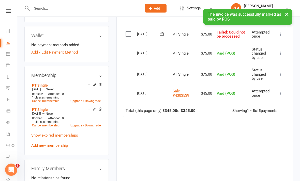
scroll to position [154, 0]
click at [101, 111] on icon at bounding box center [100, 109] width 3 height 3
click at [102, 88] on icon at bounding box center [101, 85] width 4 height 4
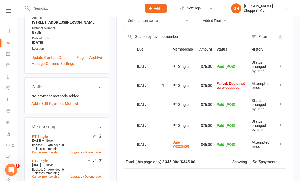
scroll to position [0, 0]
